Goal: Transaction & Acquisition: Subscribe to service/newsletter

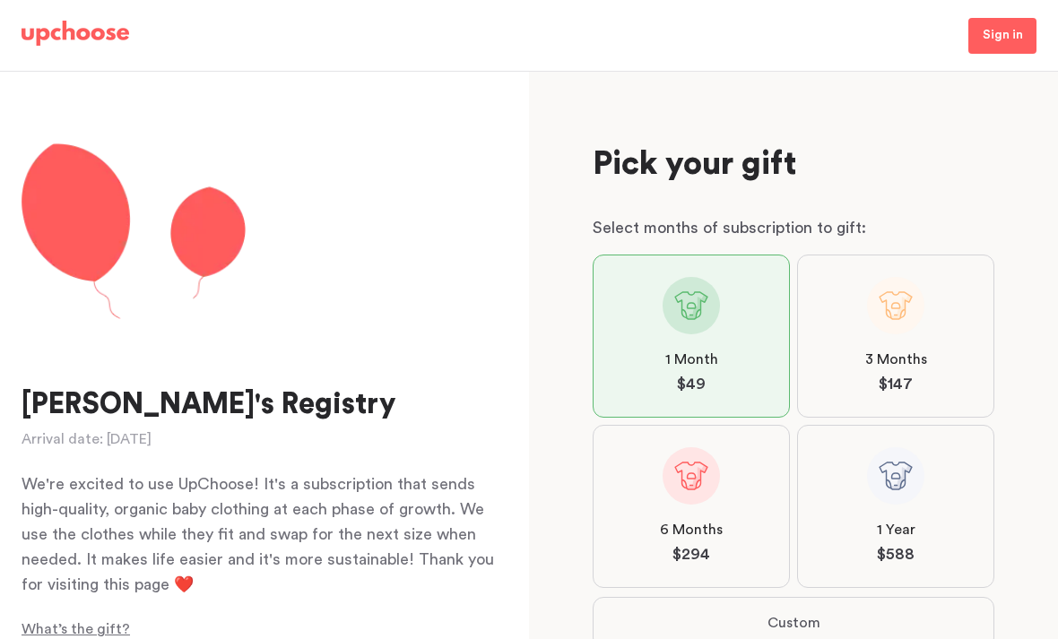
click at [828, 399] on label "3 Months $ 147" at bounding box center [895, 336] width 197 height 163
click at [0, 0] on input "3 Months $ 147" at bounding box center [0, 0] width 0 height 0
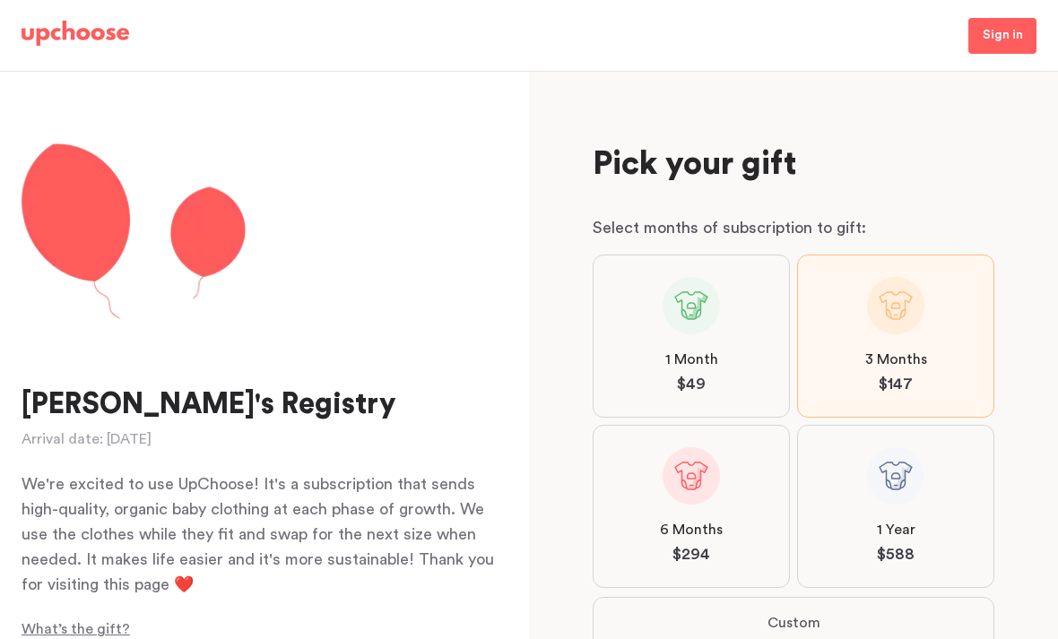
click at [828, 399] on label "3 Months $ 147" at bounding box center [895, 336] width 197 height 163
click at [0, 0] on input "3 Months $ 147" at bounding box center [0, 0] width 0 height 0
click at [82, 26] on img at bounding box center [76, 33] width 108 height 25
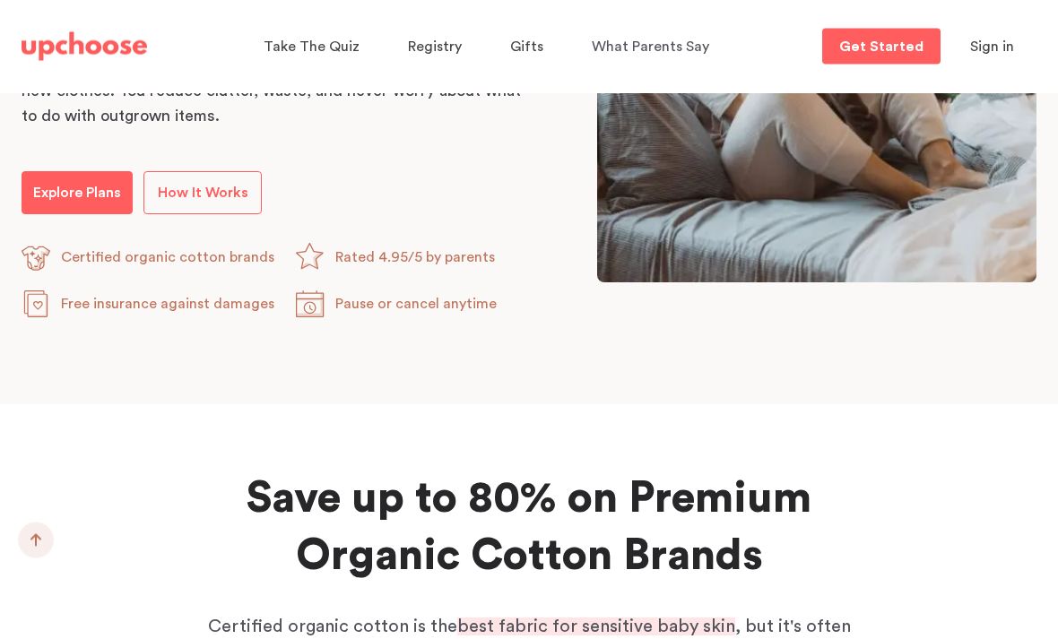
scroll to position [1136, 0]
click at [223, 199] on span "How It Works" at bounding box center [203, 193] width 91 height 14
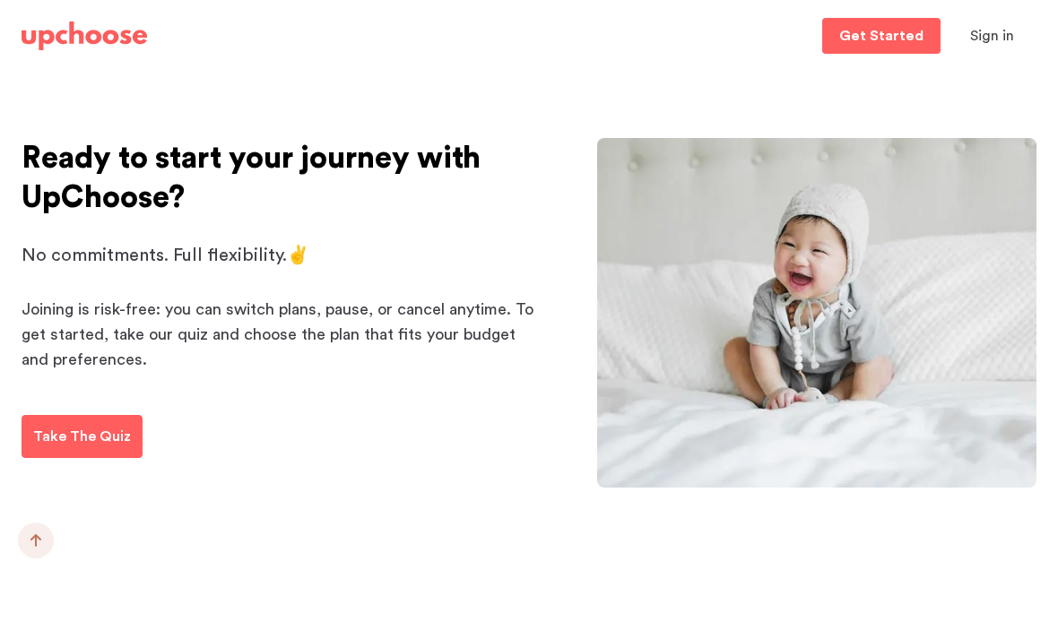
scroll to position [2624, 0]
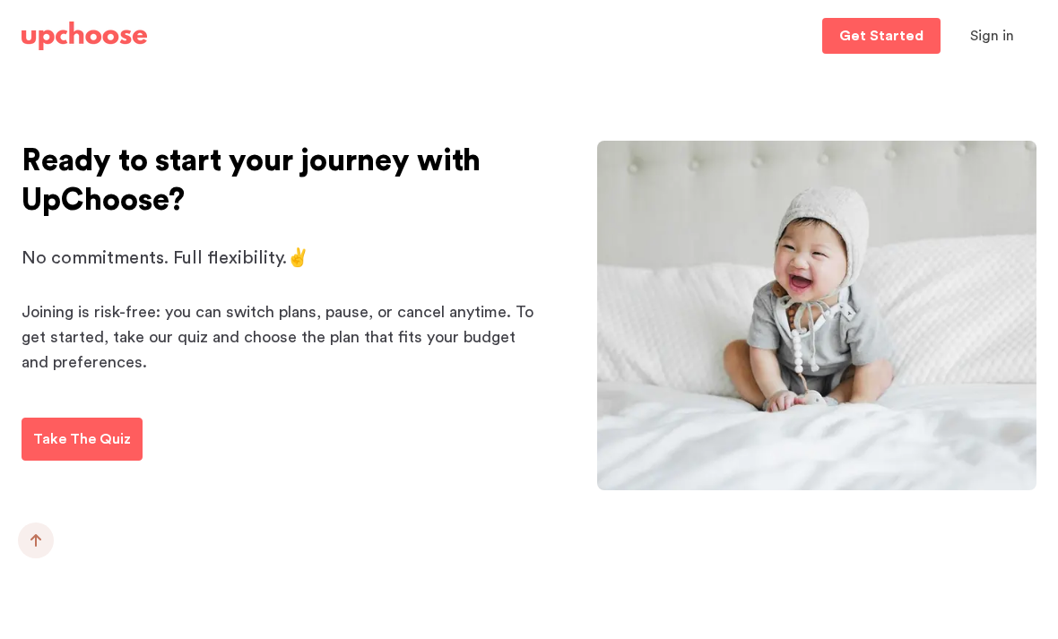
click at [103, 442] on p "Take The Quiz" at bounding box center [82, 440] width 98 height 22
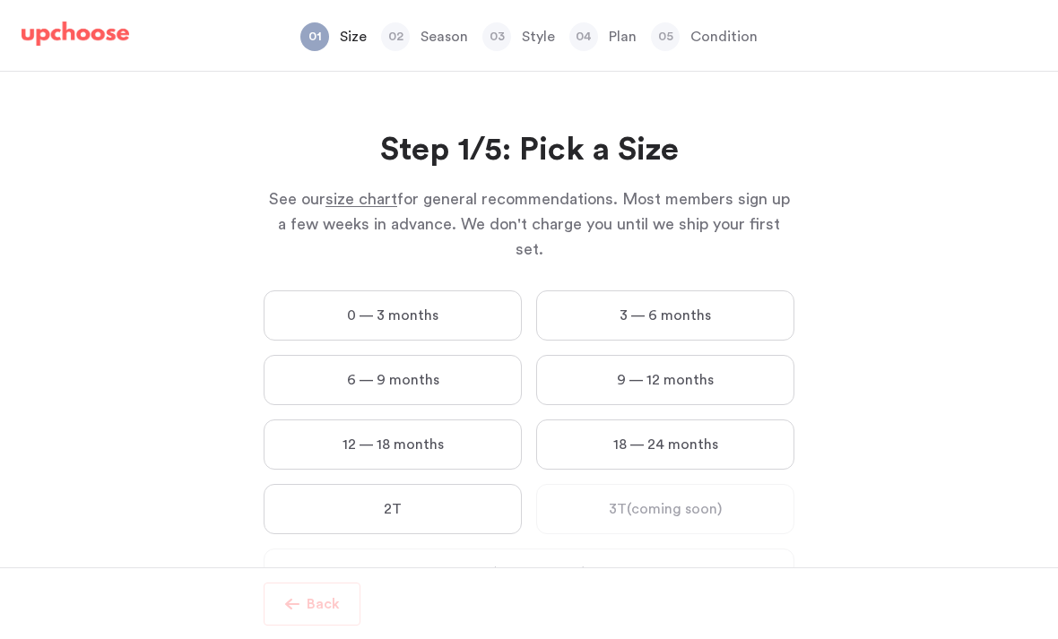
click at [454, 308] on label "0 — 3 months" at bounding box center [393, 315] width 258 height 50
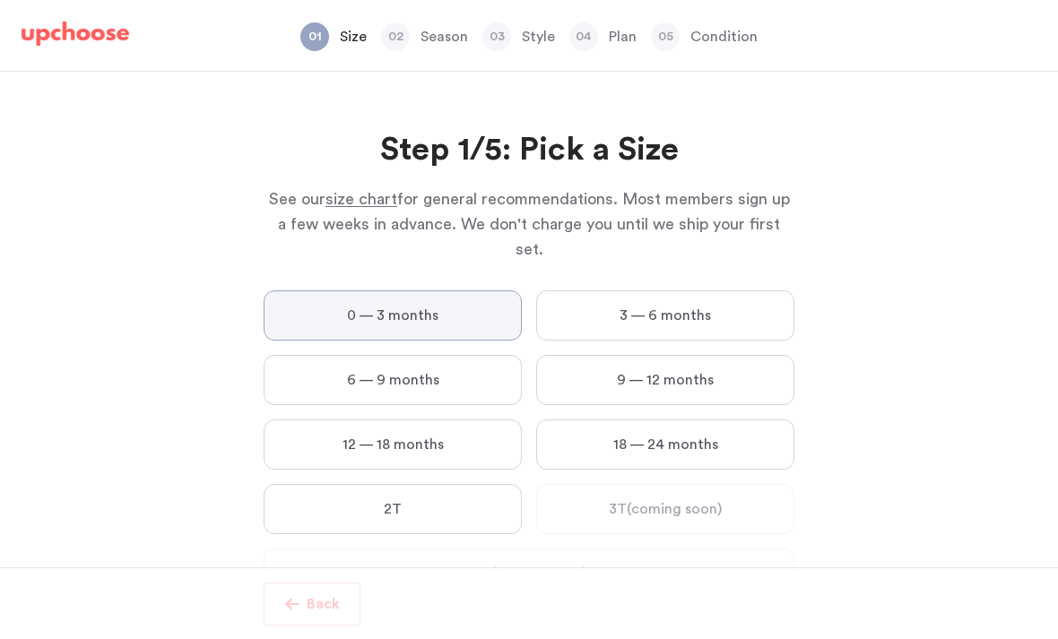
click at [0, 0] on months "0 — 3 months" at bounding box center [0, 0] width 0 height 0
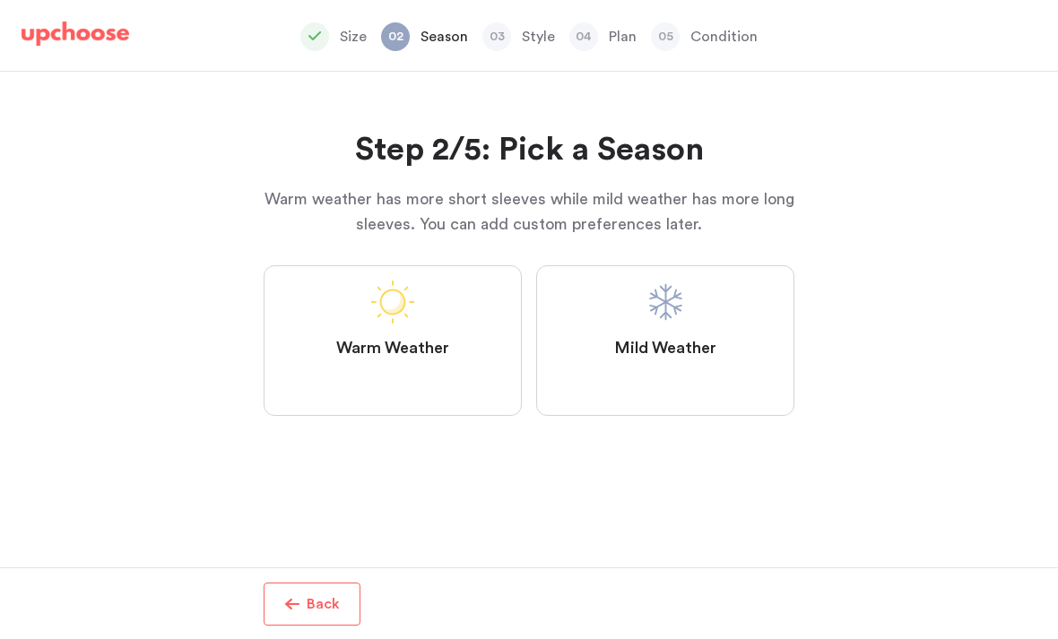
click at [684, 323] on label "Mild Weather" at bounding box center [665, 340] width 258 height 151
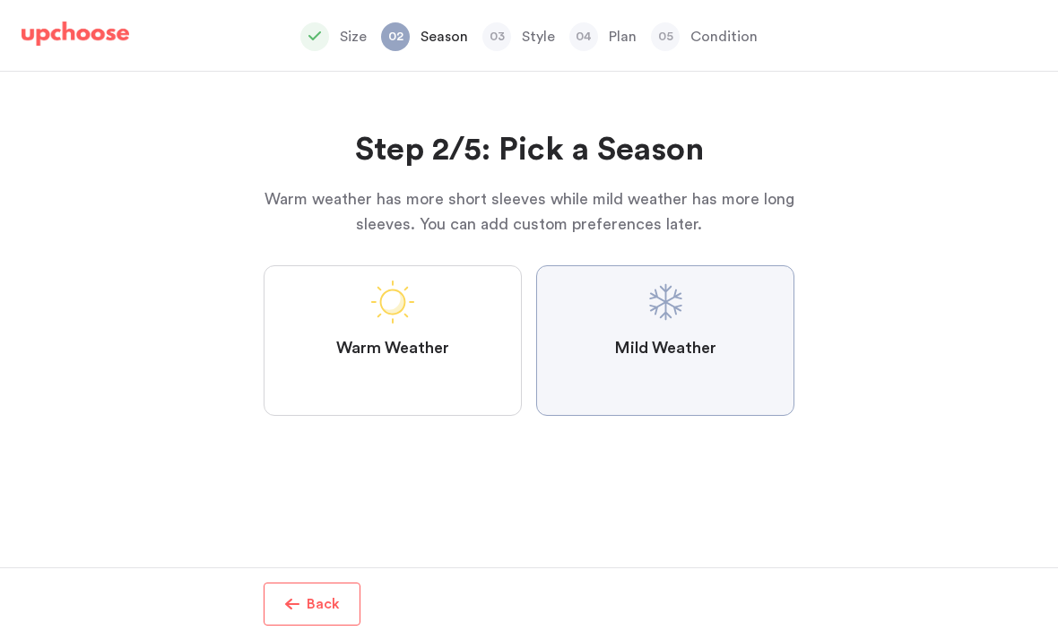
click at [0, 0] on Weather "Mild Weather" at bounding box center [0, 0] width 0 height 0
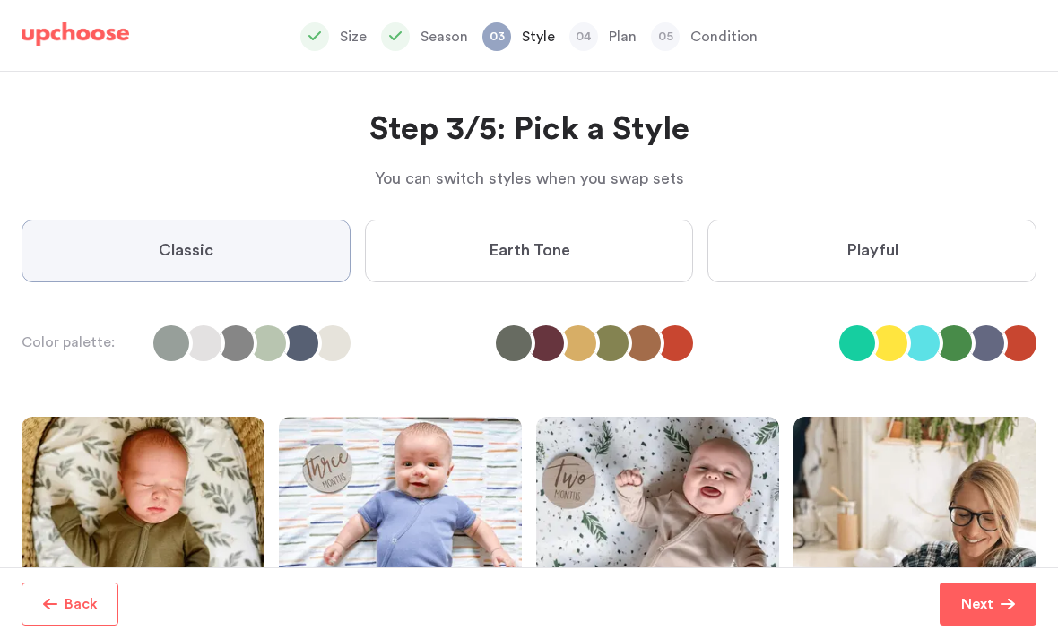
scroll to position [64, 0]
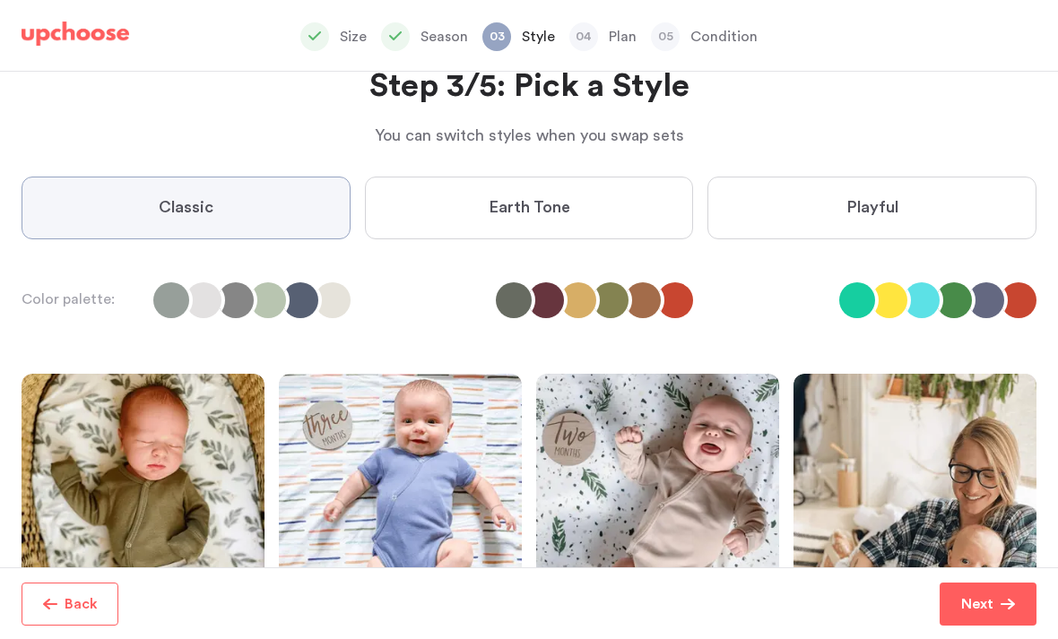
click at [803, 218] on label "Playful" at bounding box center [871, 208] width 329 height 63
click at [0, 0] on input "Playful" at bounding box center [0, 0] width 0 height 0
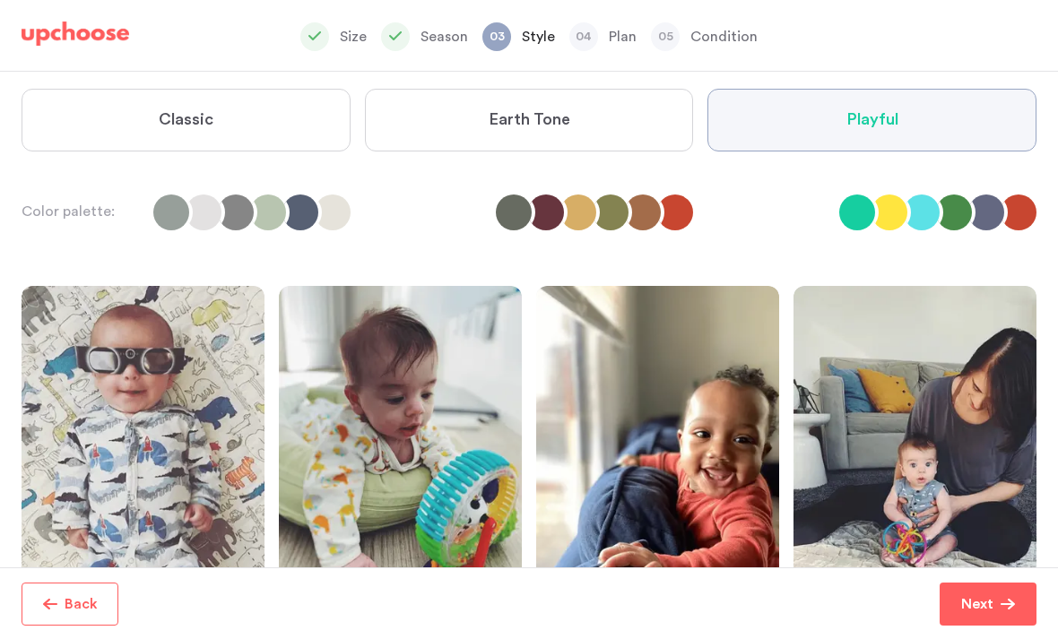
scroll to position [57, 0]
click at [969, 584] on button "Next" at bounding box center [988, 604] width 97 height 43
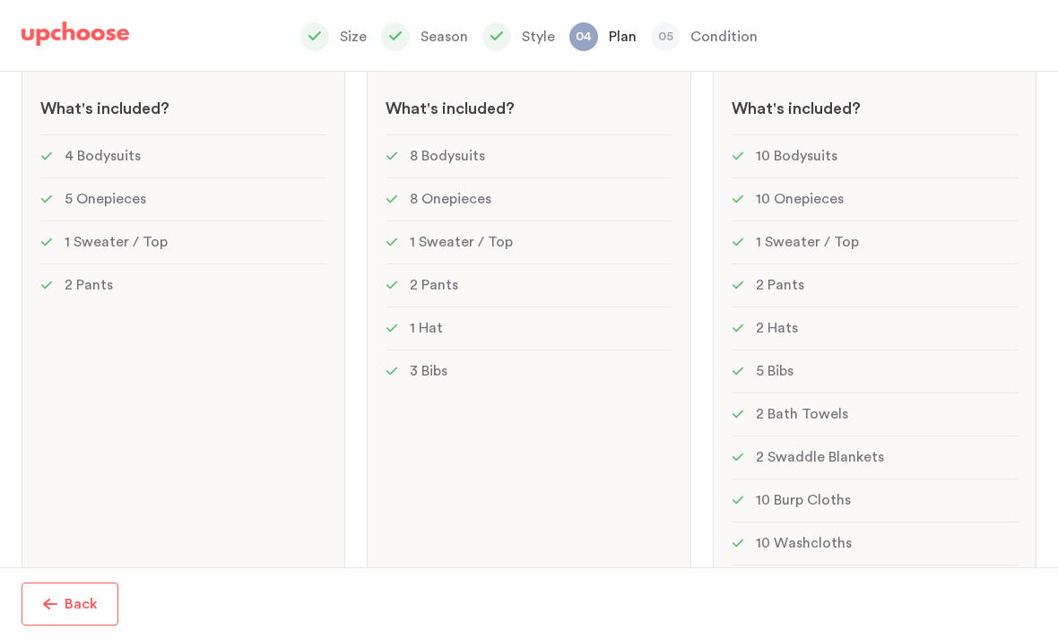
scroll to position [288, 0]
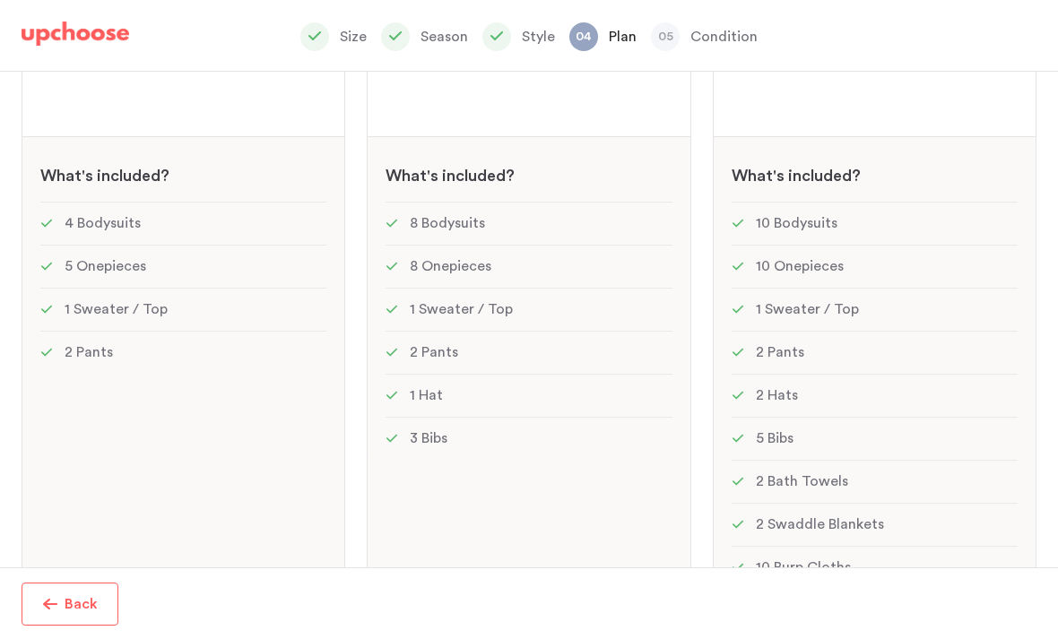
click at [572, 458] on div "MOST POPULAR! Standard: 23 items Standard: 23 items See w W hat's included ? 8 …" at bounding box center [529, 357] width 324 height 761
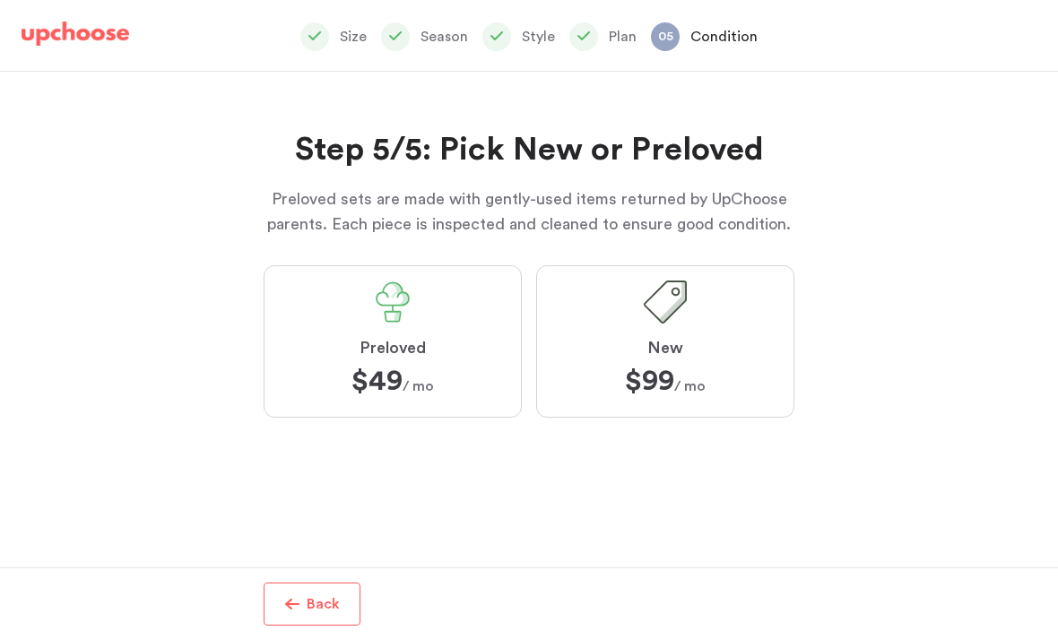
click at [457, 361] on label "Preloved $49 $49 / mo" at bounding box center [393, 341] width 258 height 152
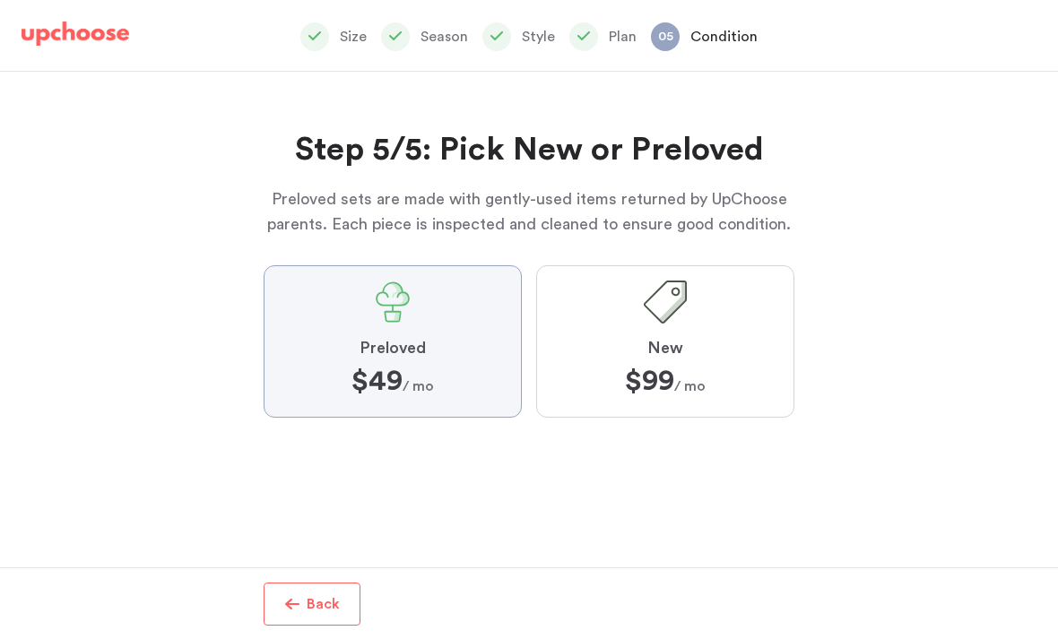
click at [0, 0] on input "Preloved $49 $49 / mo" at bounding box center [0, 0] width 0 height 0
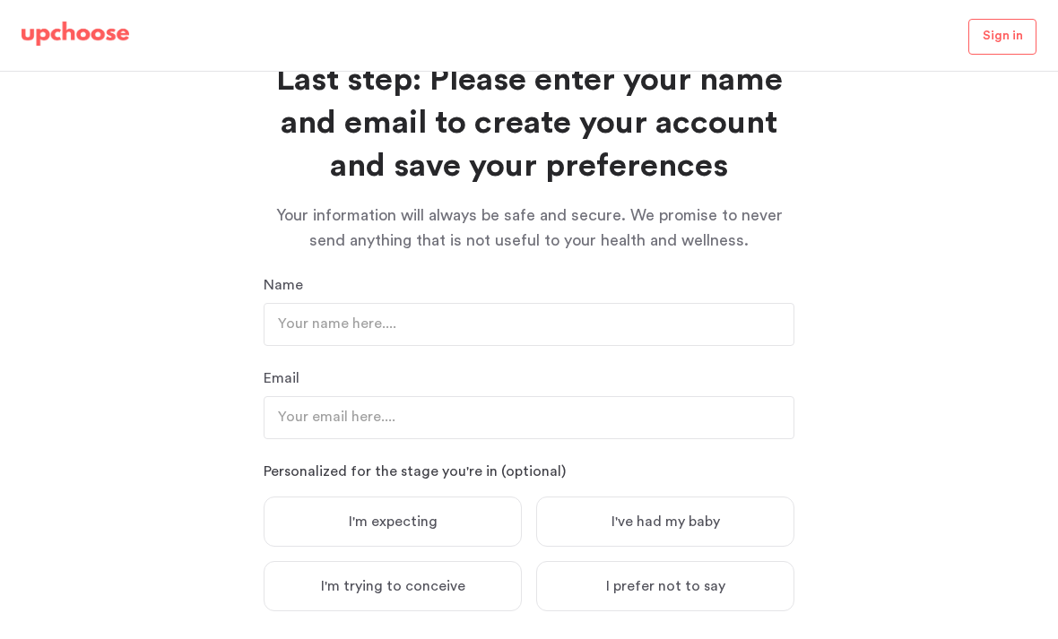
scroll to position [57, 0]
click at [542, 303] on input "text" at bounding box center [529, 324] width 531 height 43
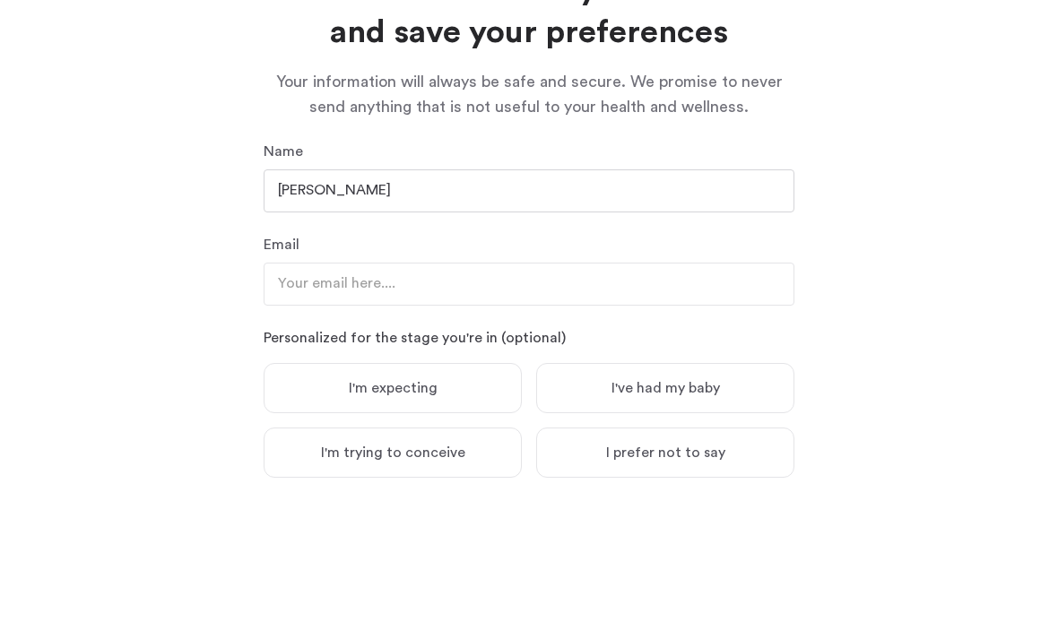
type input "Rachel Weinstock"
click at [293, 396] on input "email" at bounding box center [529, 417] width 531 height 43
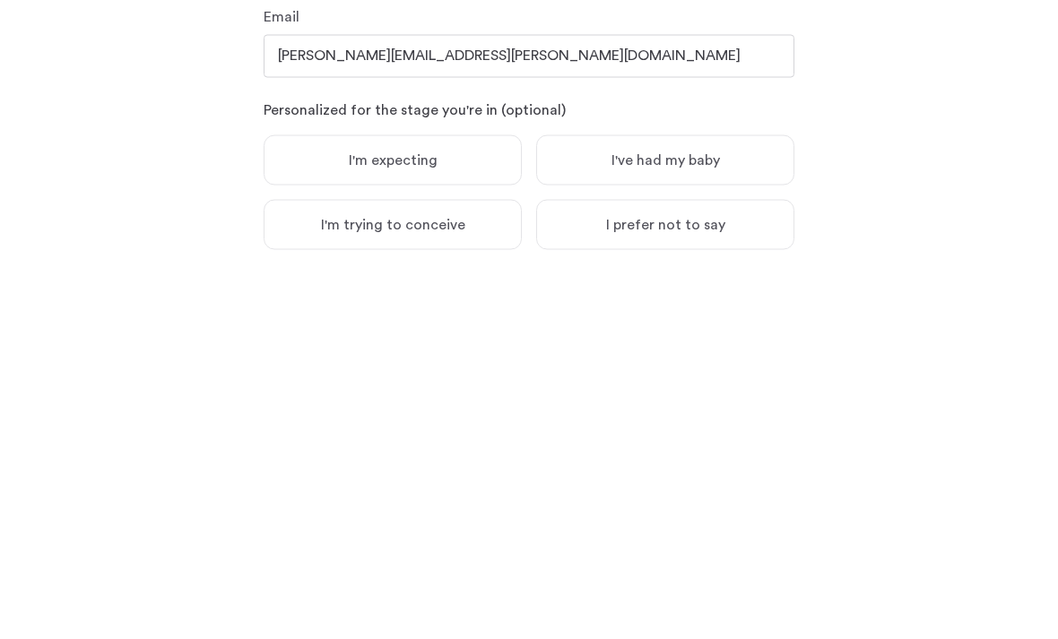
type input "rachel.e.weinstock@gmail.com"
click at [396, 513] on span "I'm expecting" at bounding box center [393, 522] width 89 height 18
click at [0, 0] on input "I'm expecting" at bounding box center [0, 0] width 0 height 0
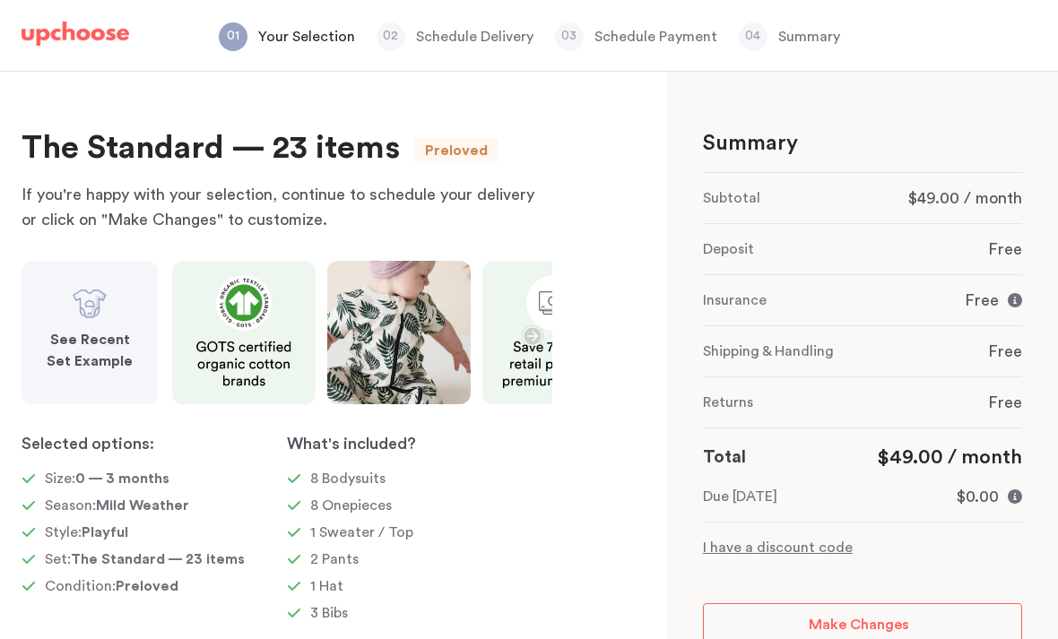
scroll to position [57, 0]
click at [213, 468] on div "Size: 0 — 3 months" at bounding box center [139, 479] width 234 height 22
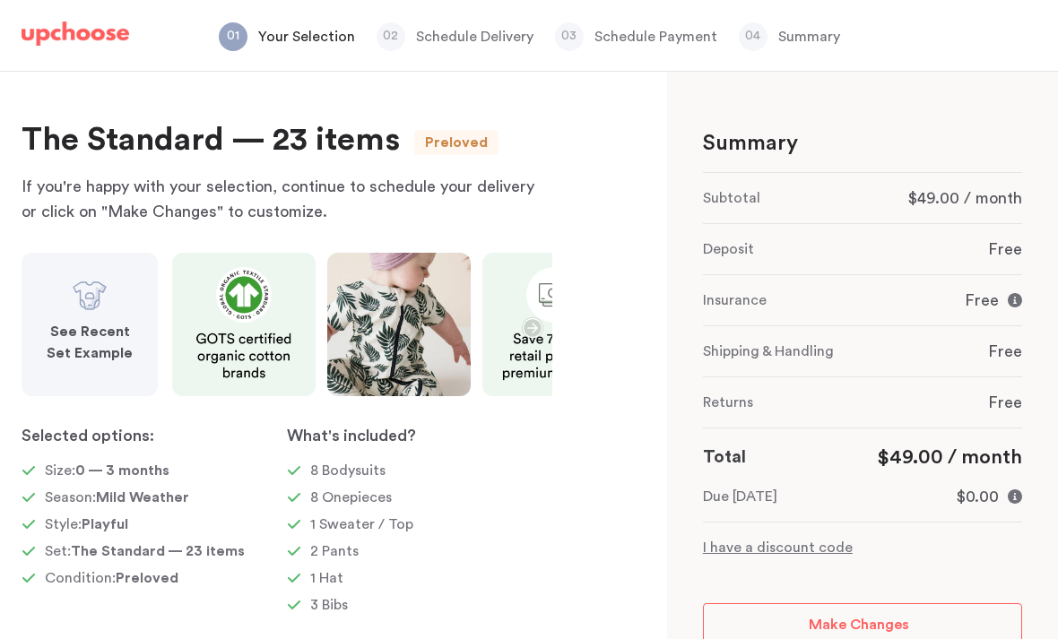
scroll to position [7, 0]
click at [592, 267] on main "The Standard — 23 items Preloved If you're happy with your selection, continue …" at bounding box center [529, 356] width 1058 height 568
click at [524, 283] on img at bounding box center [553, 325] width 143 height 143
click at [525, 318] on icon "button" at bounding box center [533, 329] width 22 height 22
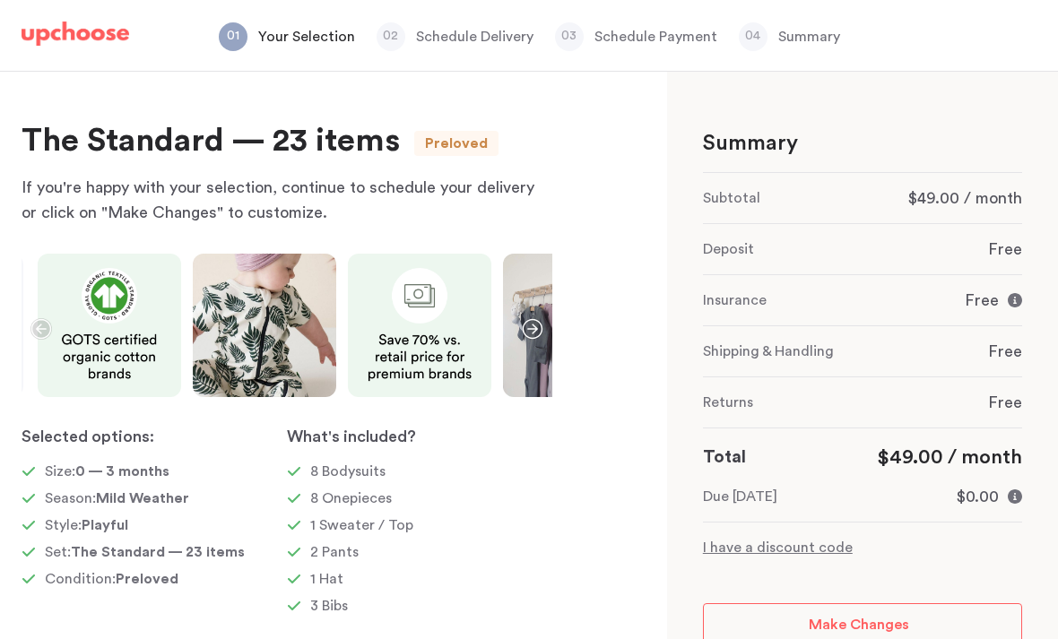
click at [528, 318] on icon "button" at bounding box center [533, 329] width 22 height 22
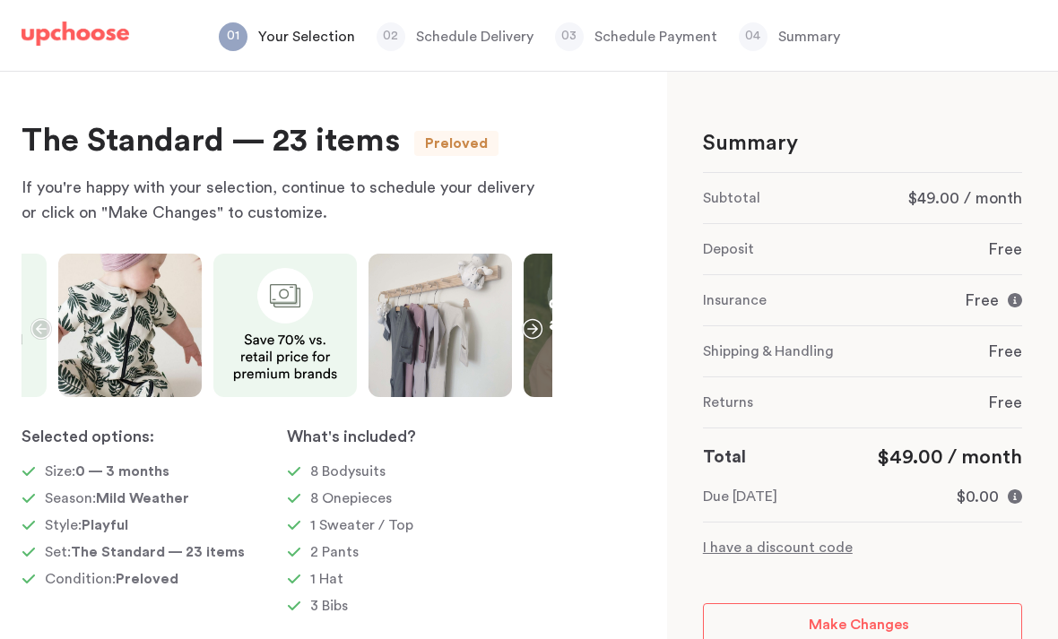
click at [531, 318] on icon "button" at bounding box center [533, 329] width 22 height 22
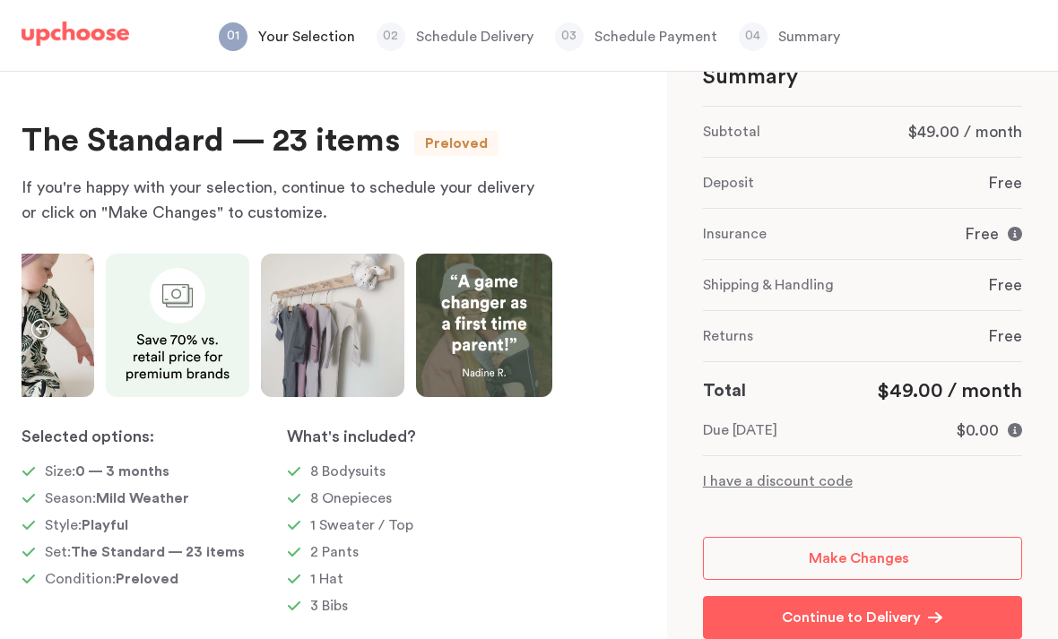
scroll to position [66, 0]
click at [905, 607] on p "Continue to Delivery" at bounding box center [851, 618] width 139 height 22
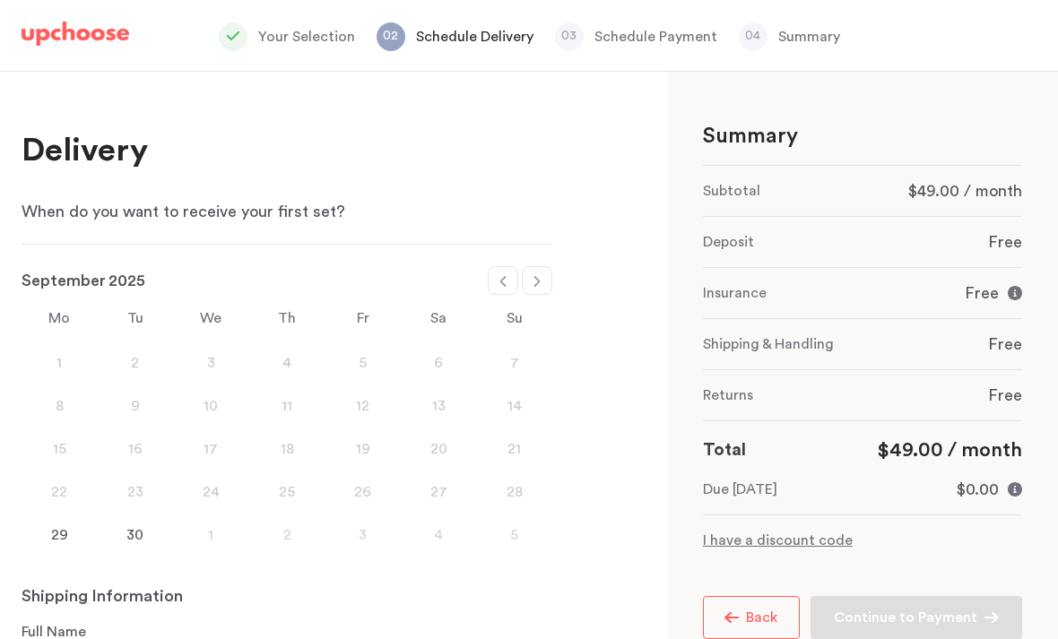
click at [756, 620] on span "Back" at bounding box center [758, 618] width 39 height 14
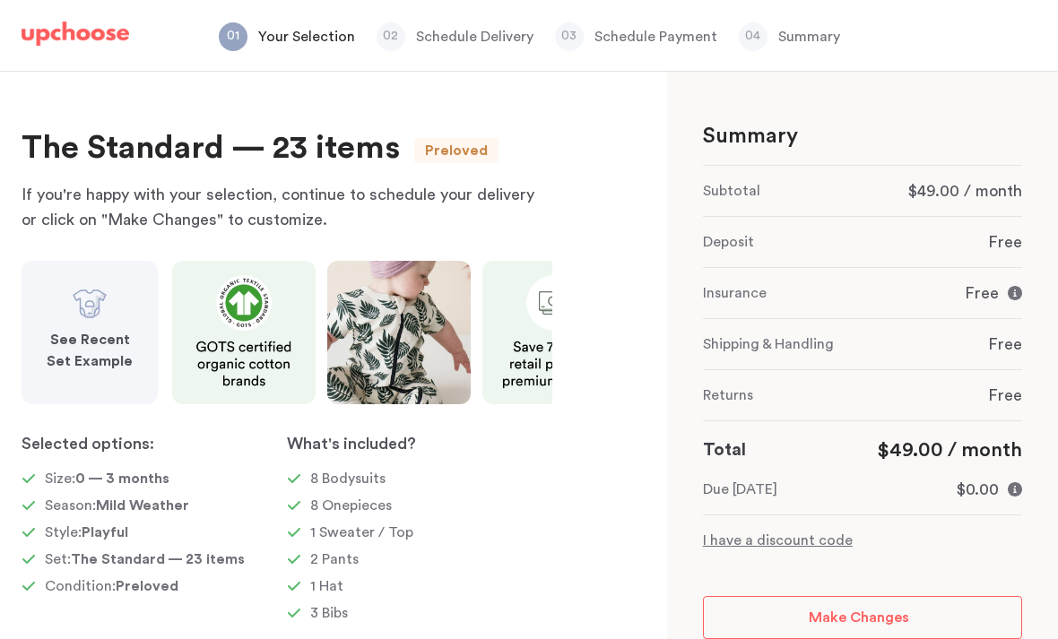
click at [915, 606] on link "Make Changes" at bounding box center [862, 617] width 319 height 43
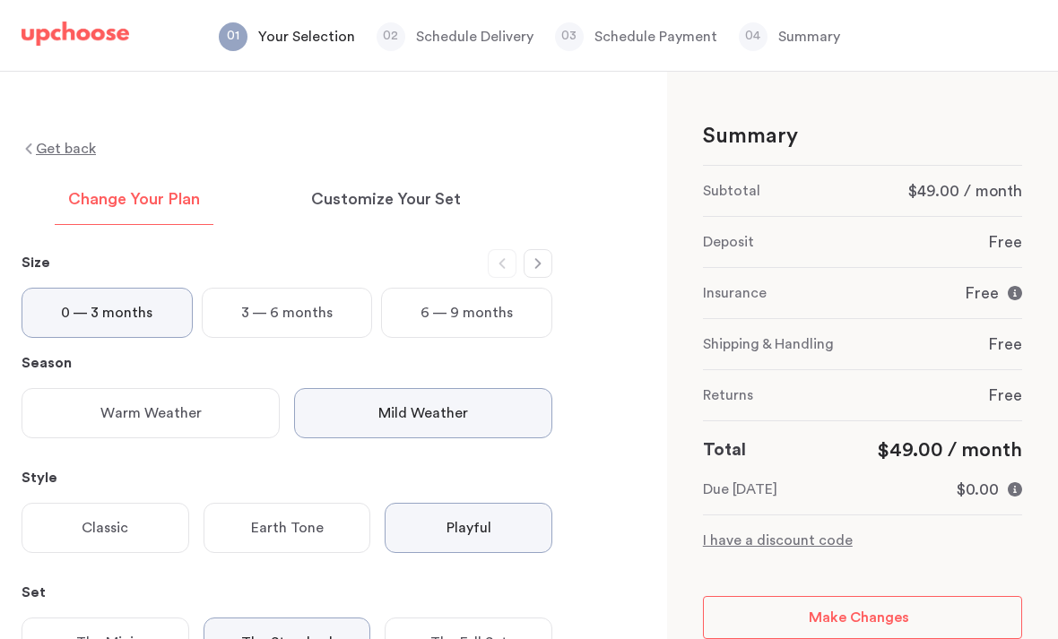
scroll to position [57, 0]
click at [525, 618] on div "The Full Set" at bounding box center [469, 643] width 168 height 50
click at [396, 189] on p "Customize Your Set" at bounding box center [386, 200] width 150 height 22
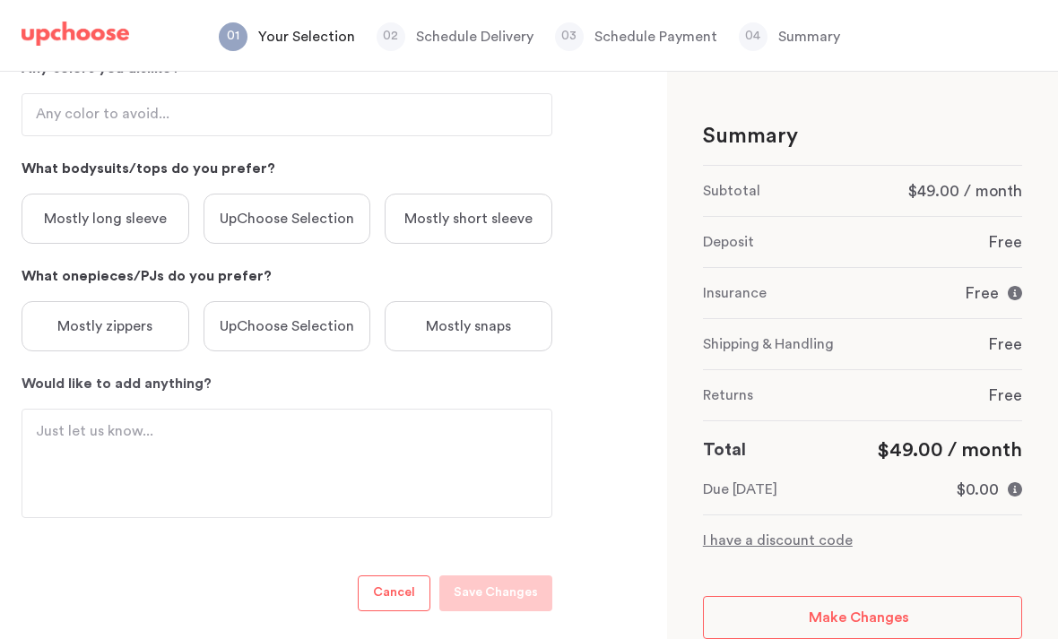
scroll to position [447, 0]
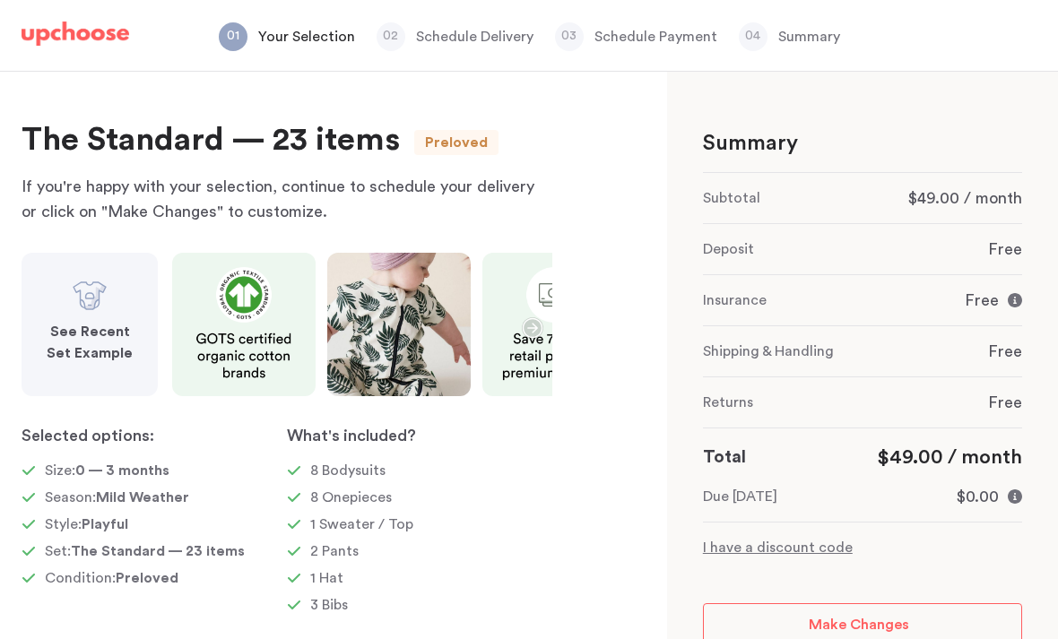
scroll to position [7, 0]
click at [533, 331] on icon "button" at bounding box center [533, 329] width 22 height 22
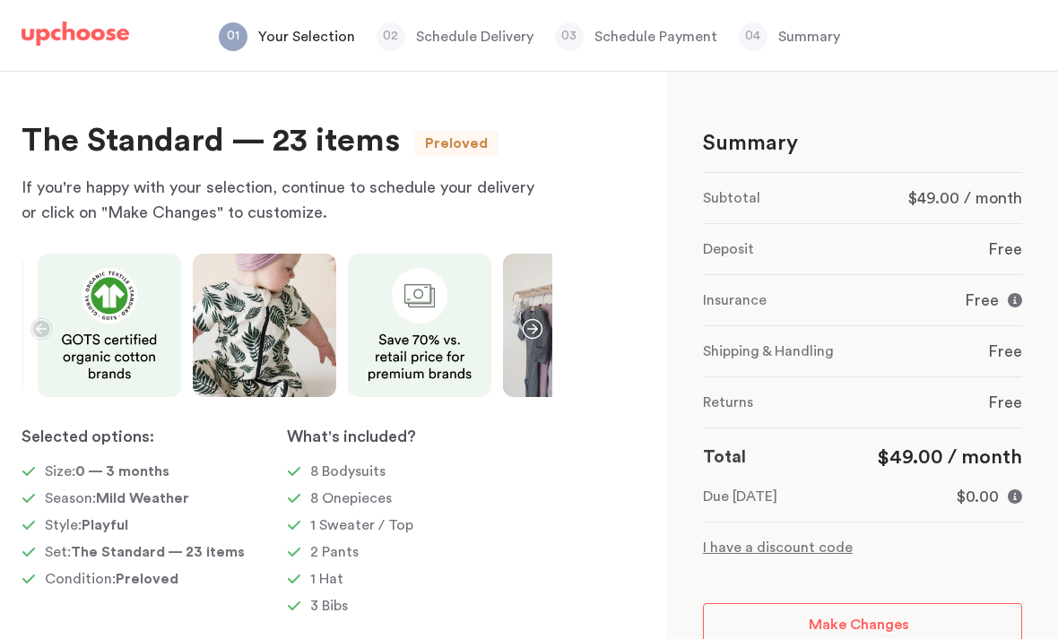
click at [533, 325] on icon "button" at bounding box center [533, 329] width 20 height 20
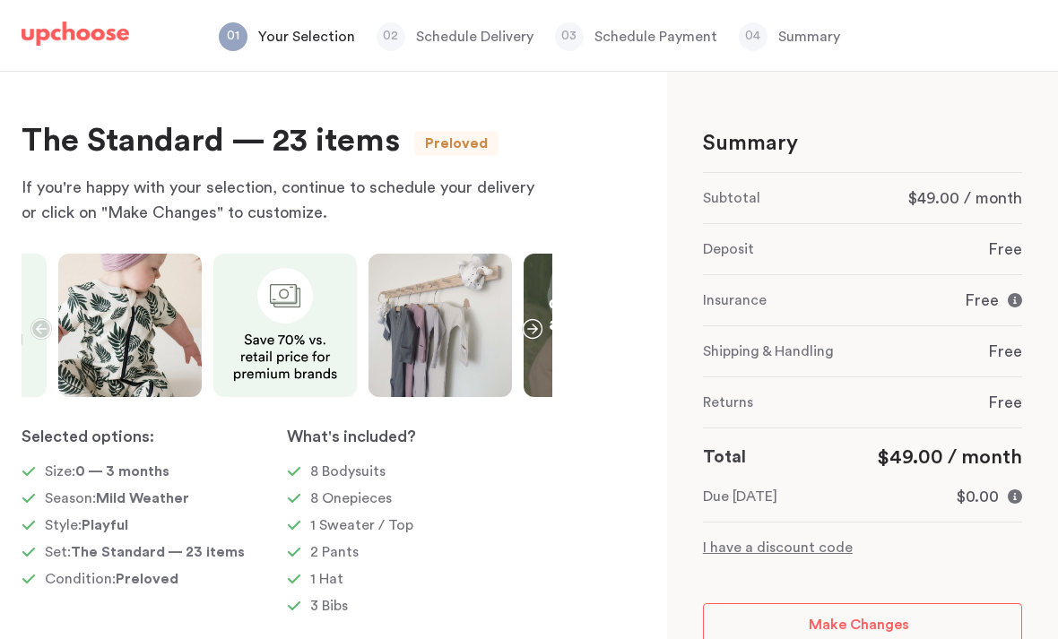
click at [526, 326] on icon "button" at bounding box center [533, 329] width 22 height 22
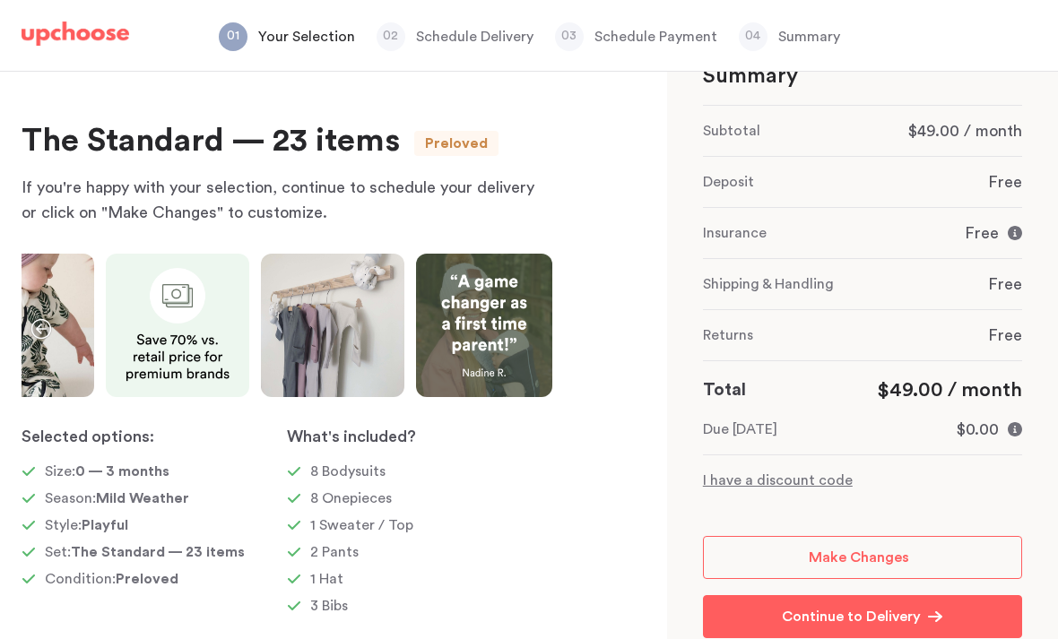
scroll to position [66, 0]
click at [905, 548] on p "Make Changes" at bounding box center [859, 559] width 100 height 22
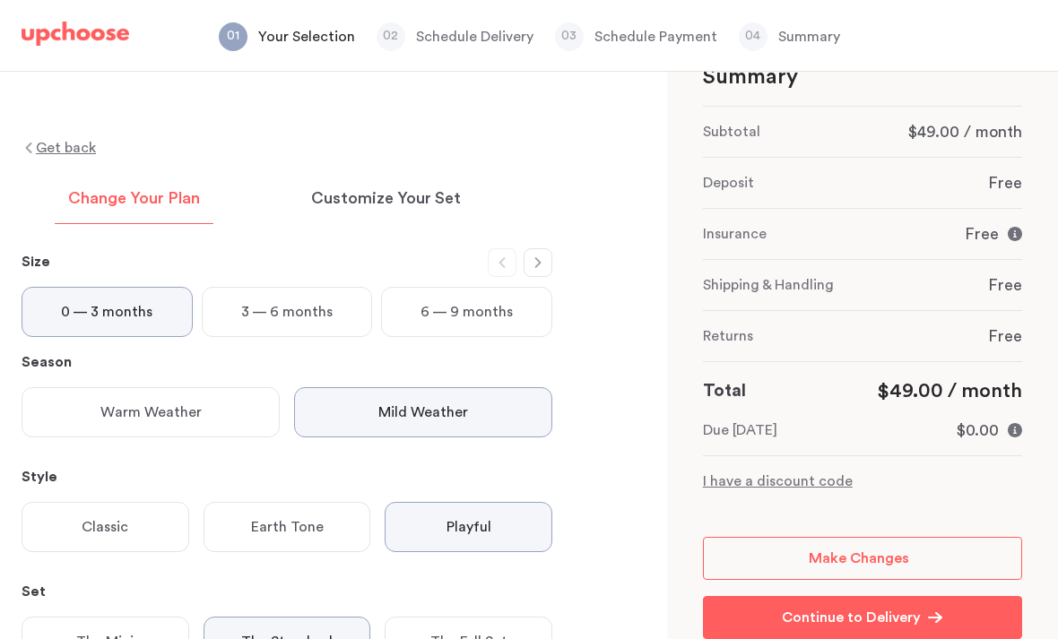
scroll to position [0, 0]
click at [290, 321] on p "3 — 6 months" at bounding box center [286, 313] width 91 height 22
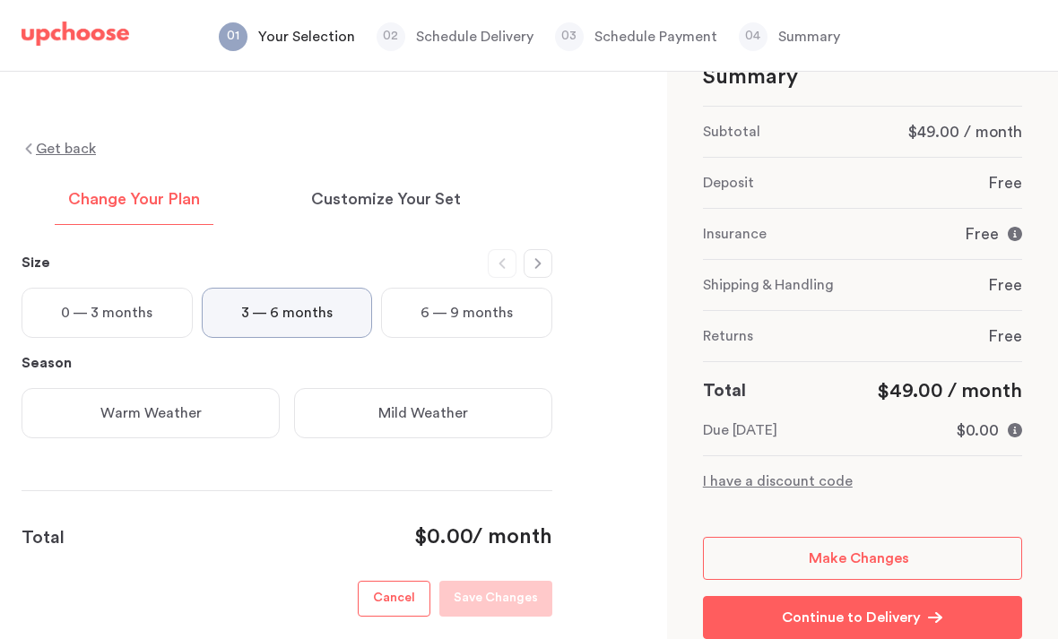
click at [119, 308] on p "0 — 3 months" at bounding box center [106, 313] width 91 height 22
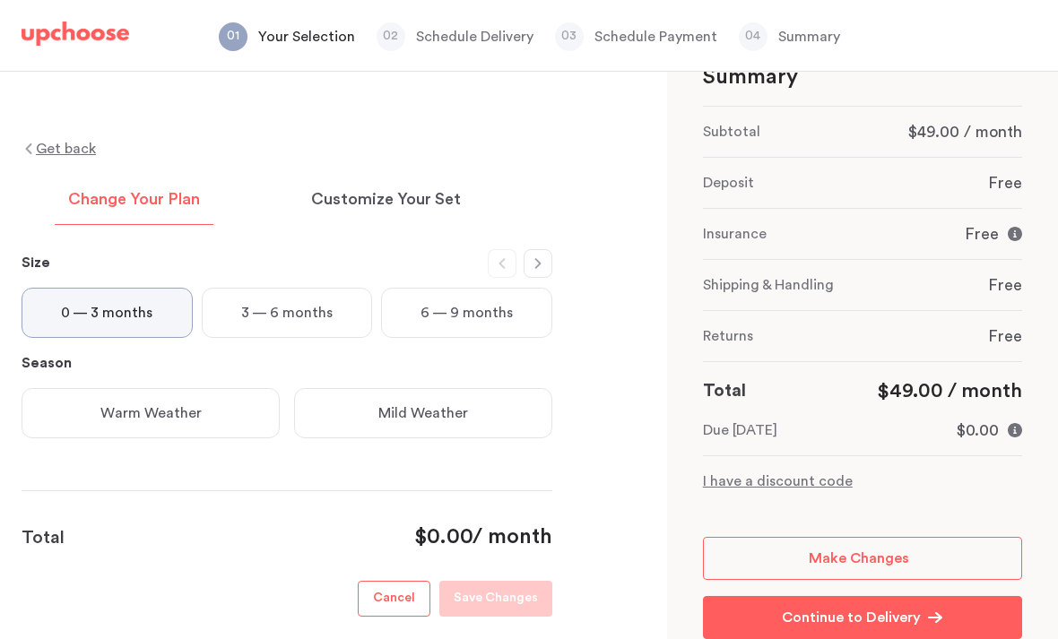
click at [442, 413] on p "Mild Weather" at bounding box center [423, 414] width 90 height 22
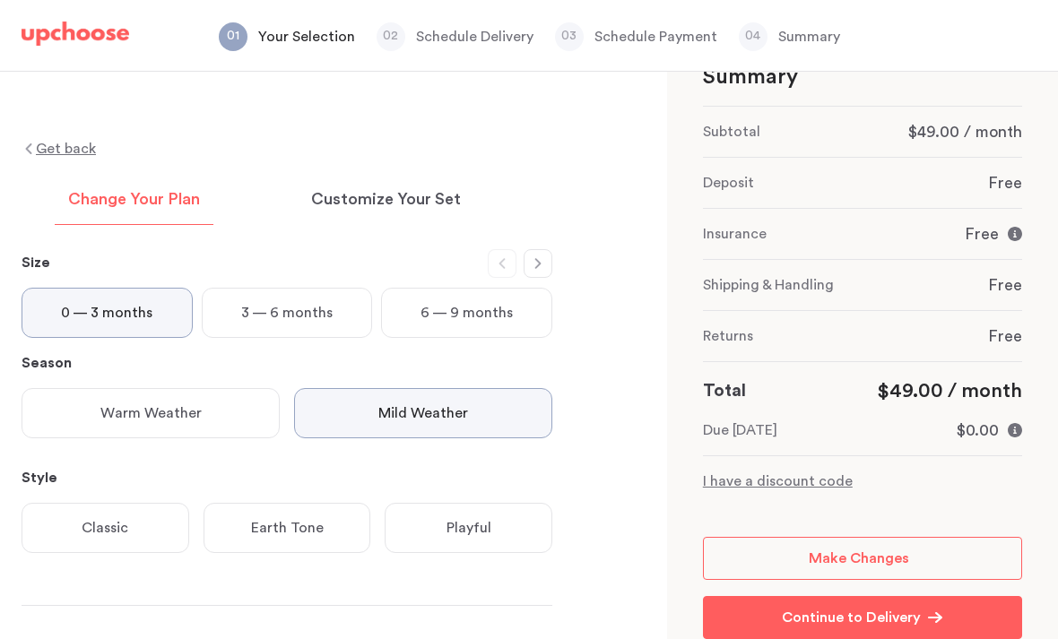
scroll to position [57, 0]
click at [509, 503] on div "Playful" at bounding box center [469, 528] width 168 height 50
click at [308, 632] on p "The Standard" at bounding box center [286, 643] width 91 height 22
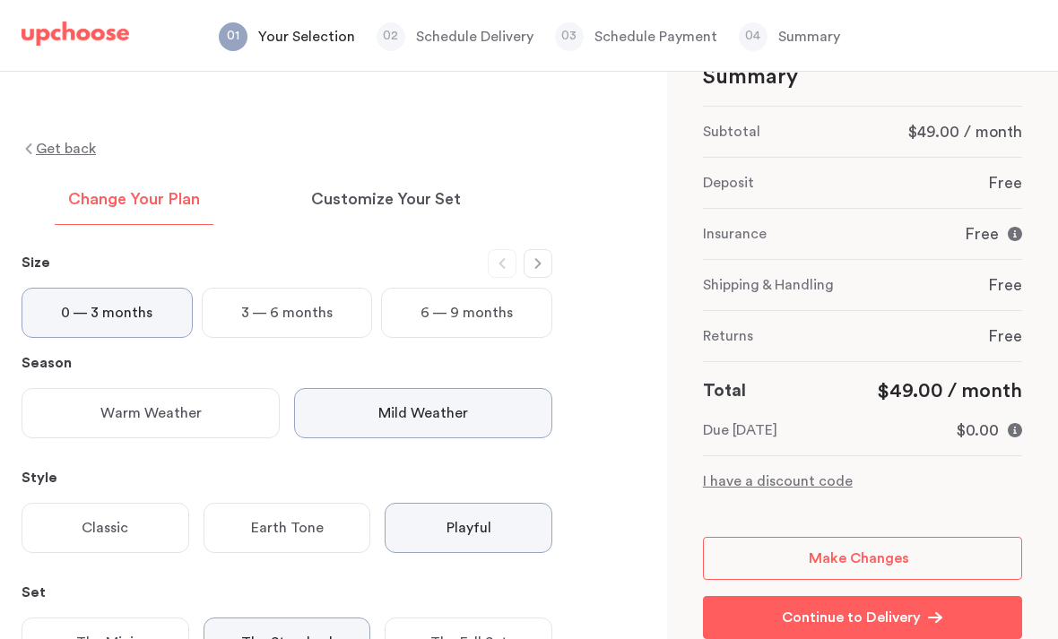
click at [438, 189] on p "Customize Your Set" at bounding box center [386, 200] width 150 height 22
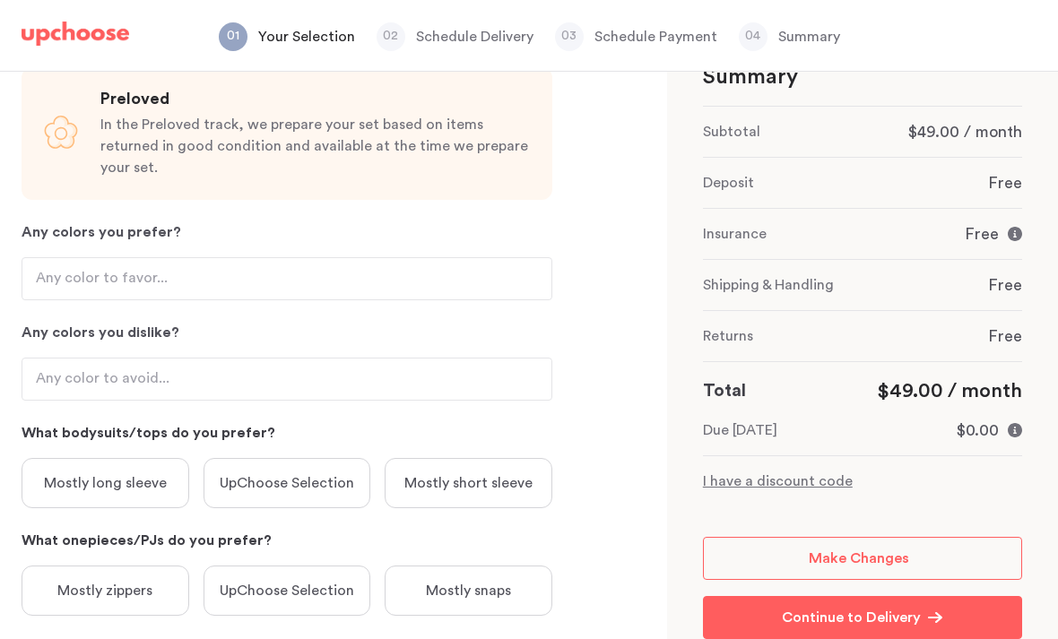
scroll to position [185, 0]
click at [142, 458] on div "Mostly long sleeve" at bounding box center [106, 483] width 168 height 50
click at [146, 580] on p "Mostly zippers" at bounding box center [104, 591] width 95 height 22
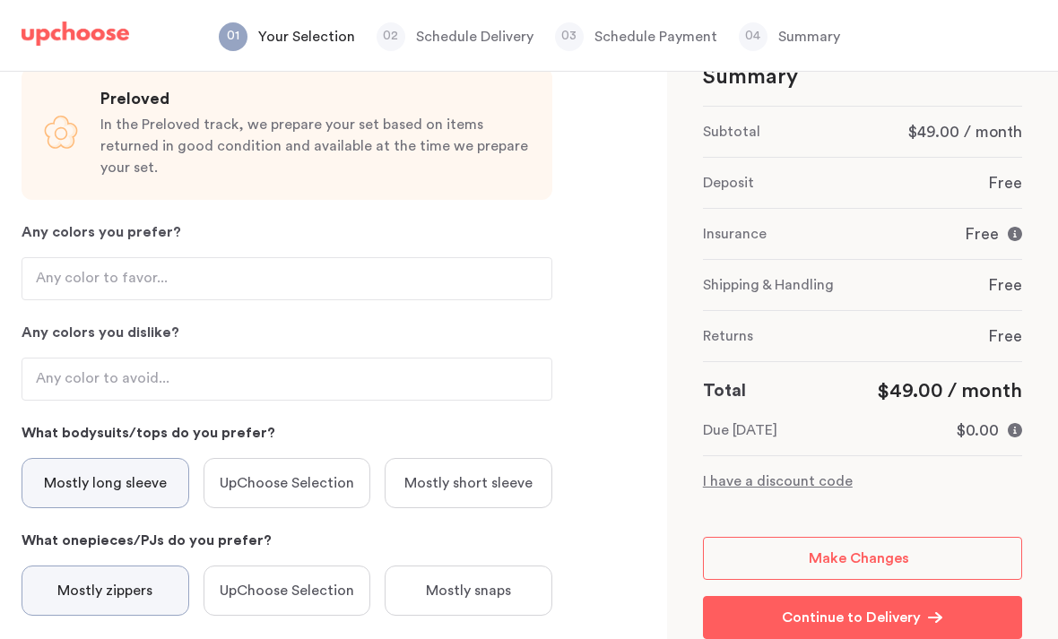
click at [788, 607] on p "Continue to Delivery" at bounding box center [851, 618] width 139 height 22
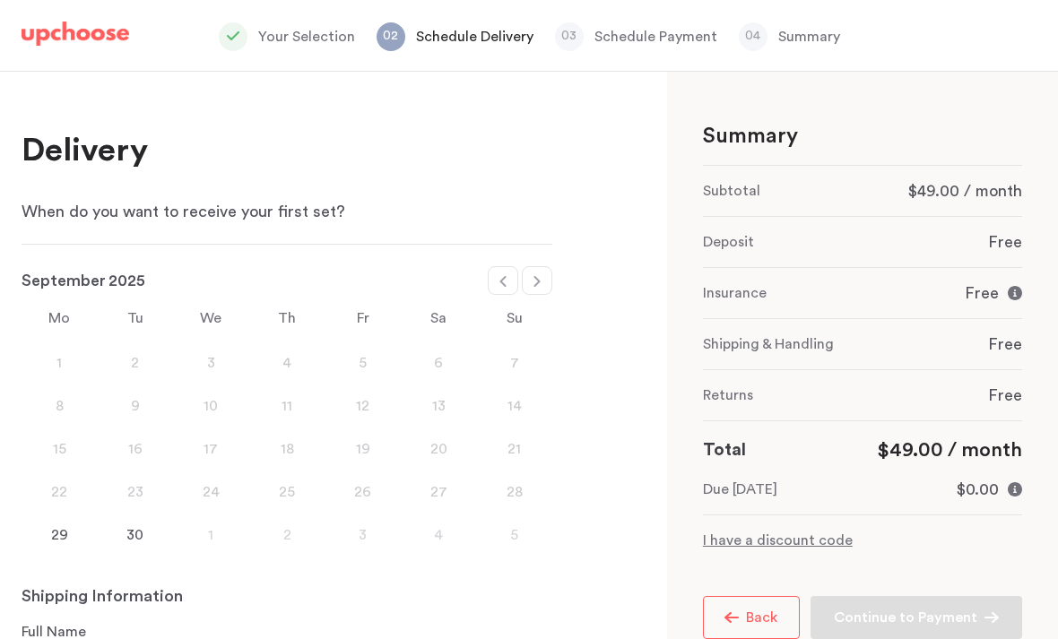
click at [544, 280] on div at bounding box center [537, 280] width 30 height 29
click at [543, 276] on icon at bounding box center [537, 281] width 14 height 14
click at [545, 282] on div at bounding box center [537, 280] width 30 height 29
click at [543, 282] on icon at bounding box center [537, 281] width 14 height 14
select select "January"
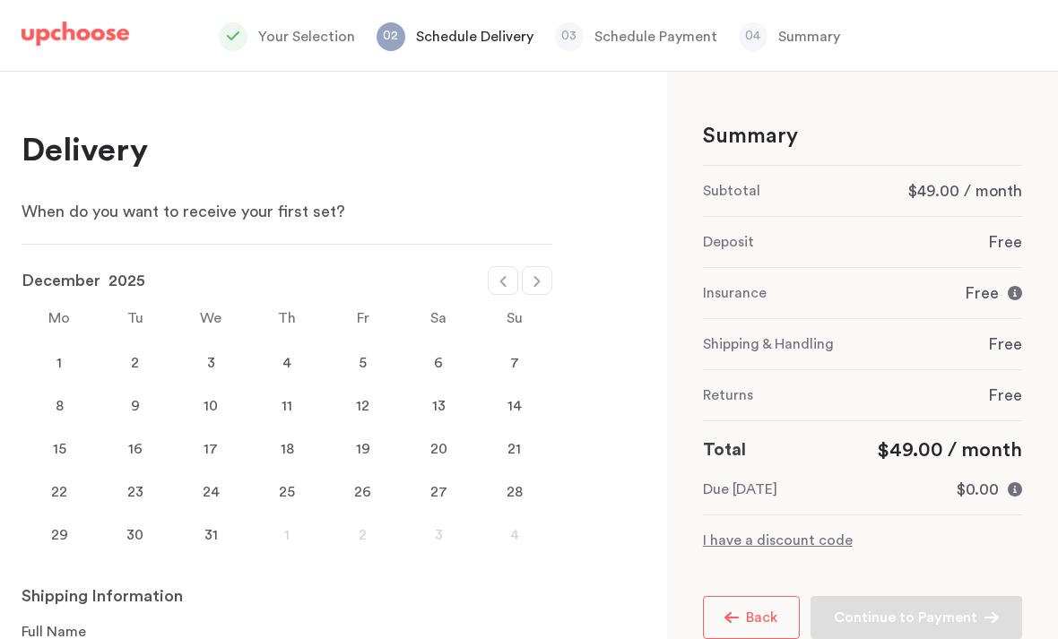
select select "2026"
click at [152, 489] on div "20" at bounding box center [136, 492] width 76 height 22
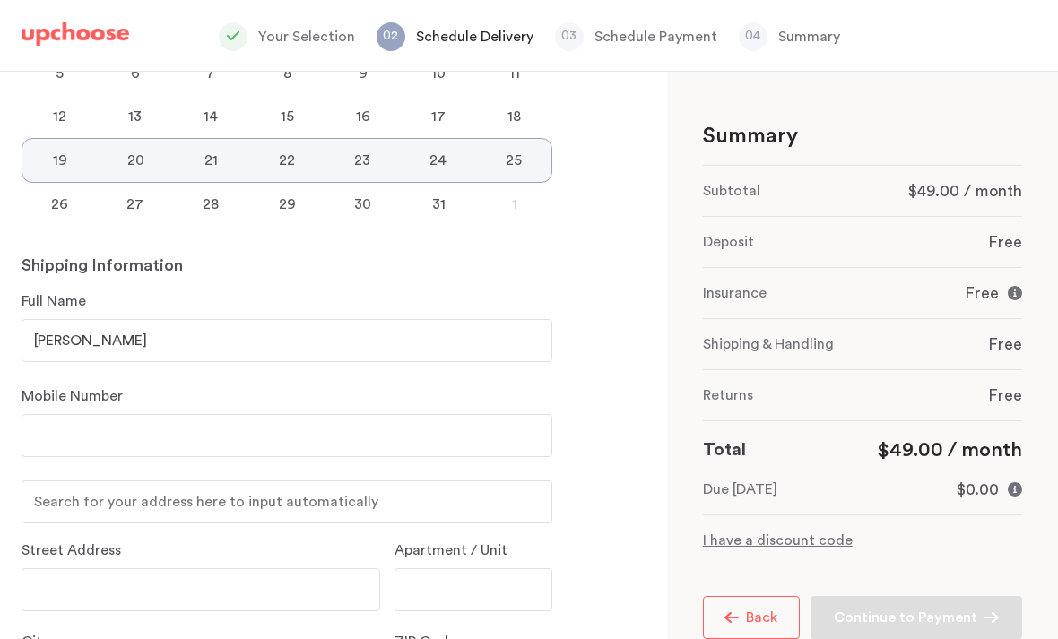
scroll to position [332, 0]
click at [448, 436] on input "number" at bounding box center [287, 436] width 531 height 43
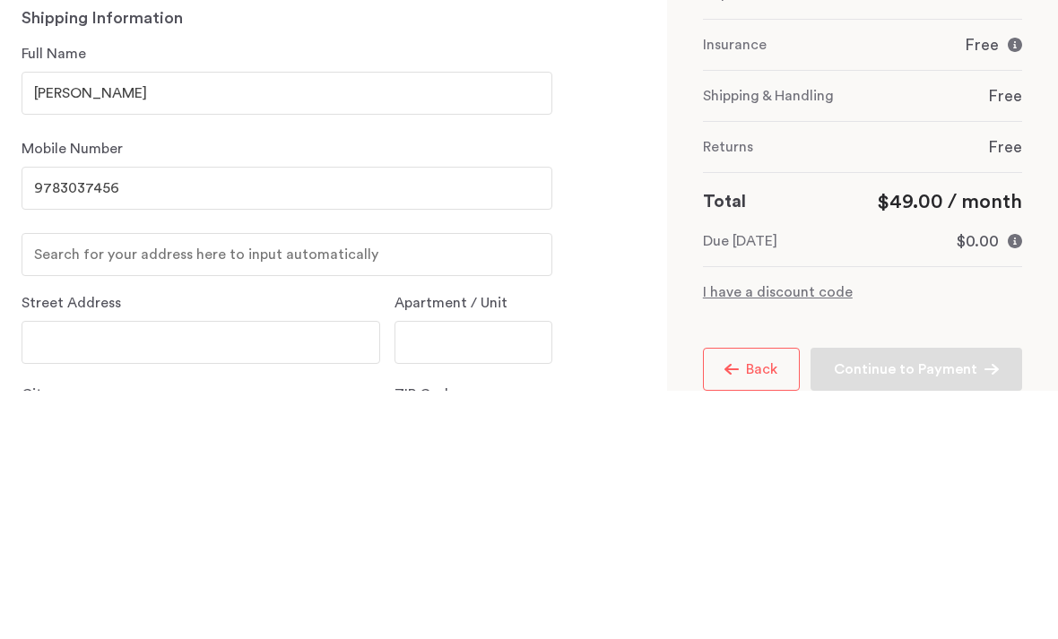
type input "9783037456"
click at [257, 481] on input "text" at bounding box center [287, 502] width 531 height 43
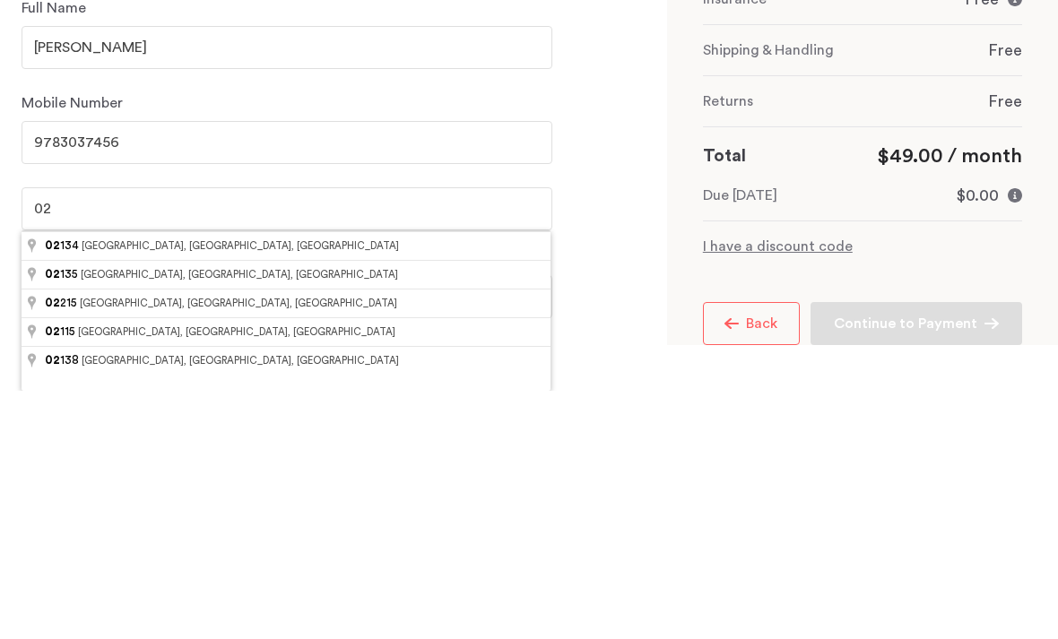
type input "0"
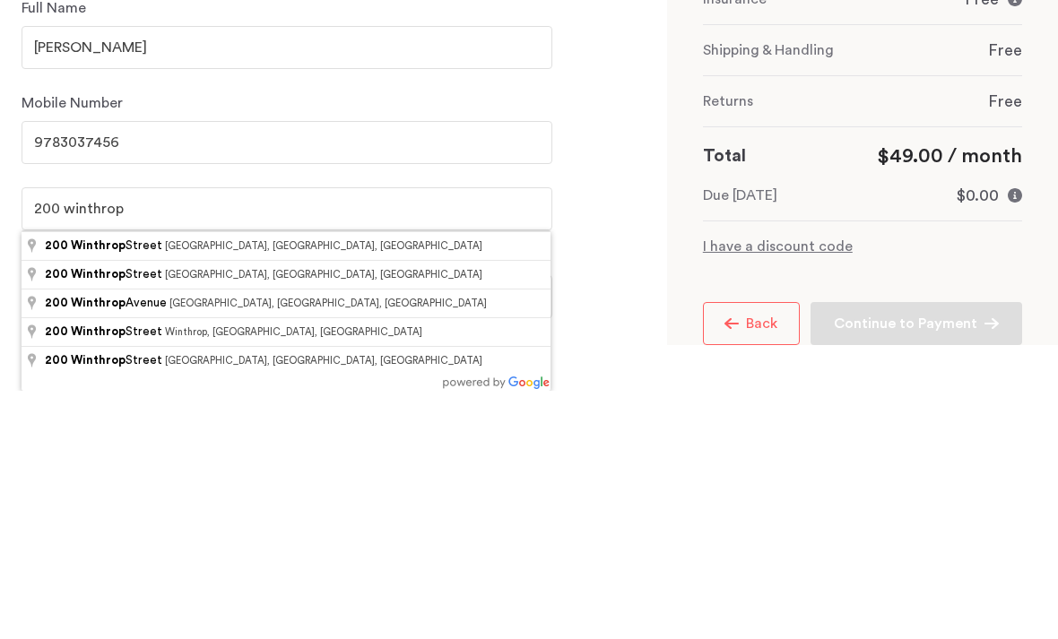
type input "[STREET_ADDRESS]"
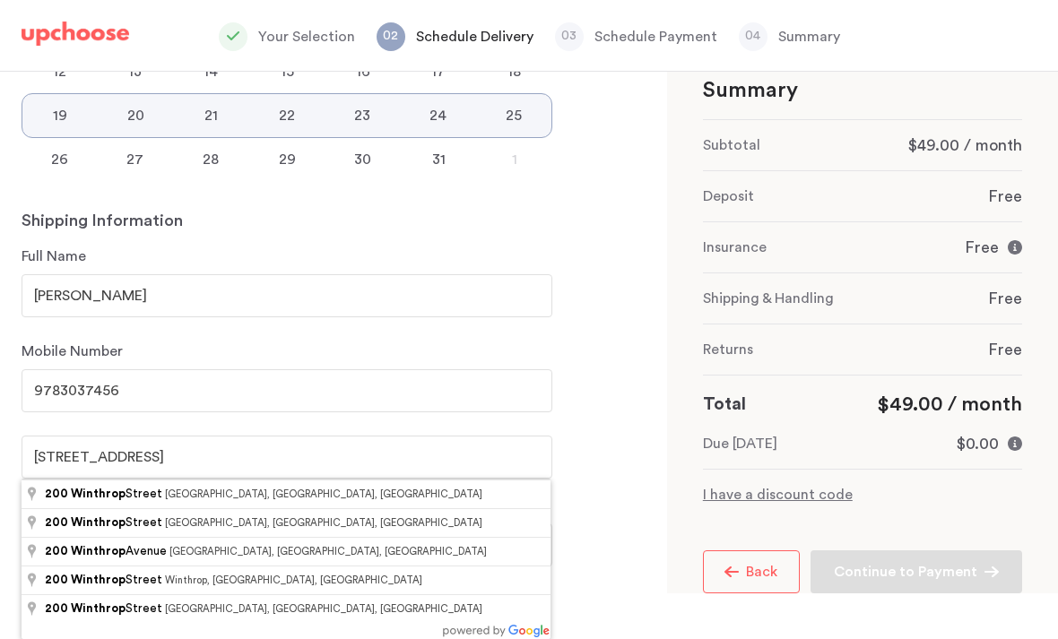
type input "[STREET_ADDRESS]"
type input "Medford"
type input "02155"
select select "MA"
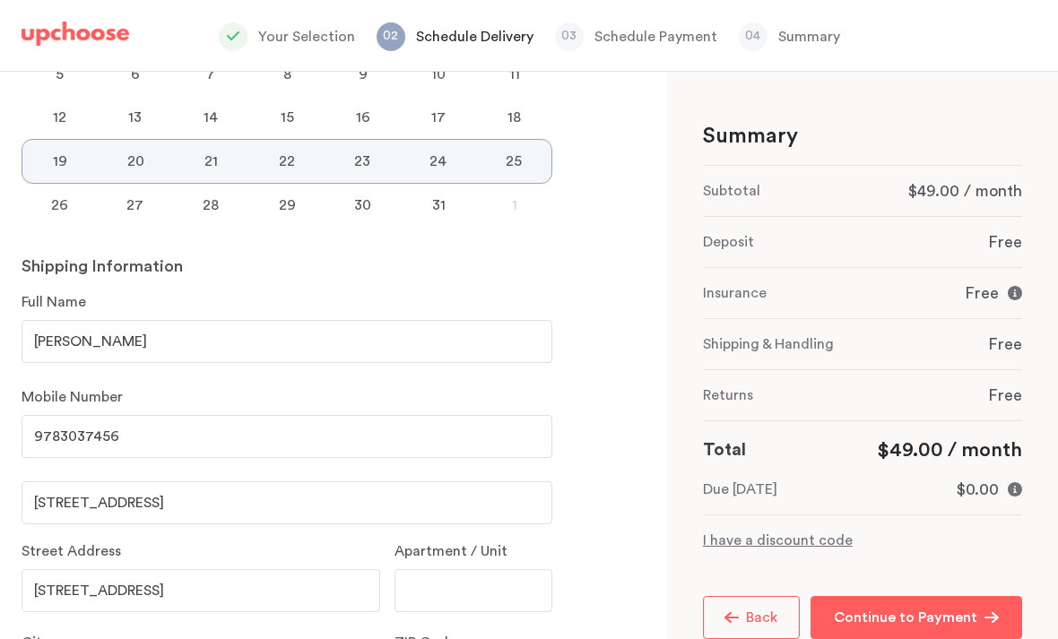
click at [944, 607] on p "Continue to Payment" at bounding box center [905, 618] width 143 height 22
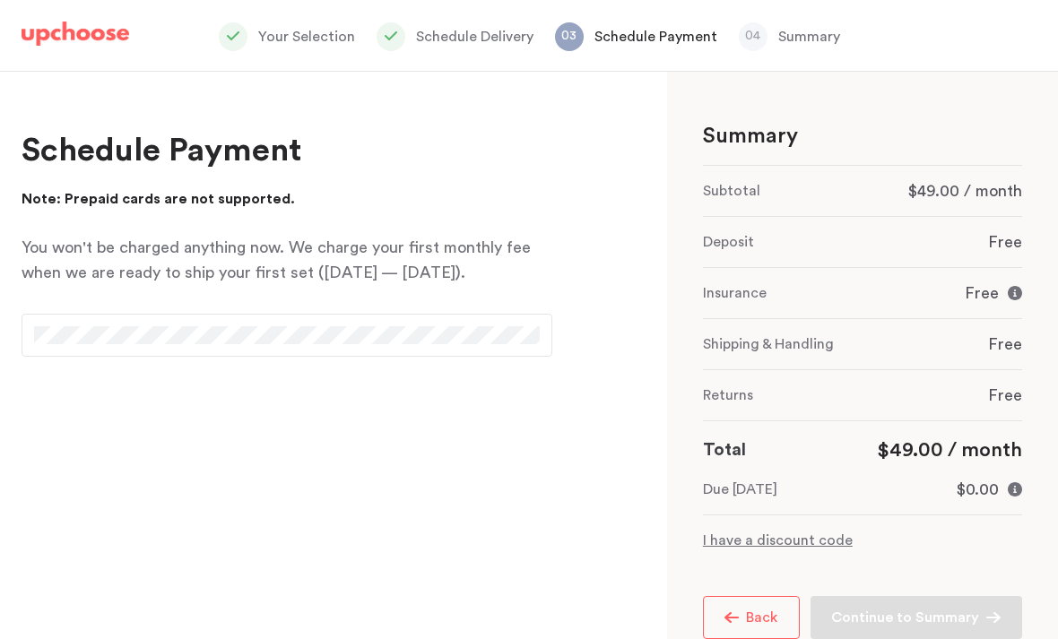
click at [107, 350] on div at bounding box center [287, 335] width 531 height 43
click at [94, 349] on div at bounding box center [287, 335] width 531 height 43
click at [136, 324] on div at bounding box center [287, 335] width 531 height 43
click at [116, 360] on div "Schedule Payment Note: Prepaid cards are not supported. You won't be charged an…" at bounding box center [287, 252] width 531 height 247
click at [115, 360] on div "Schedule Payment Note: Prepaid cards are not supported. You won't be charged an…" at bounding box center [287, 252] width 531 height 247
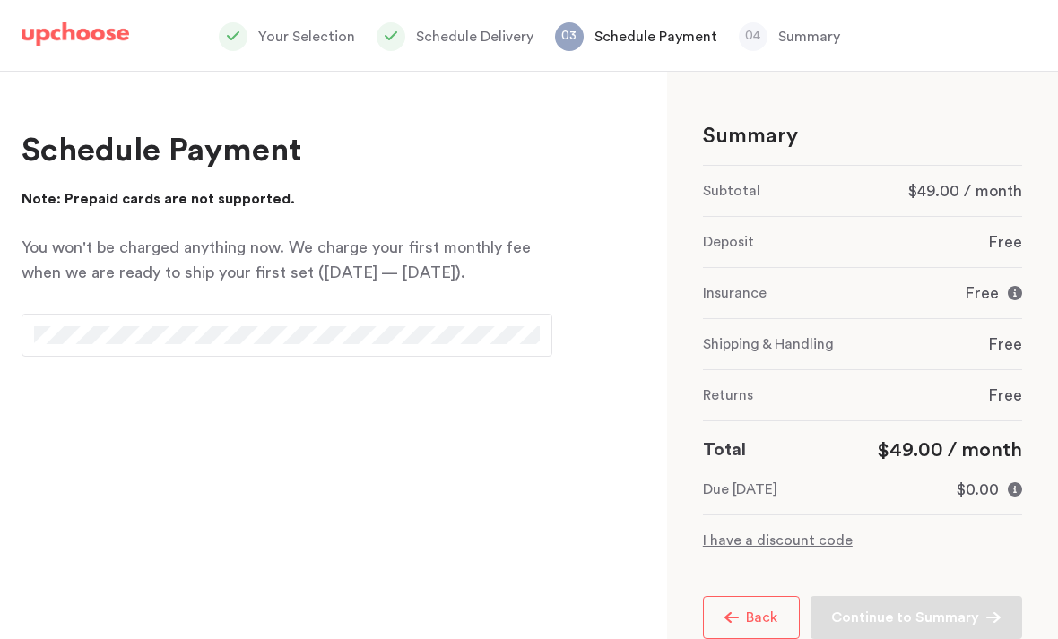
click at [169, 355] on div at bounding box center [287, 335] width 531 height 43
click at [33, 334] on div at bounding box center [287, 335] width 531 height 43
click at [57, 327] on div at bounding box center [287, 335] width 531 height 43
click at [116, 322] on div at bounding box center [287, 335] width 531 height 43
click at [115, 322] on div at bounding box center [287, 335] width 531 height 43
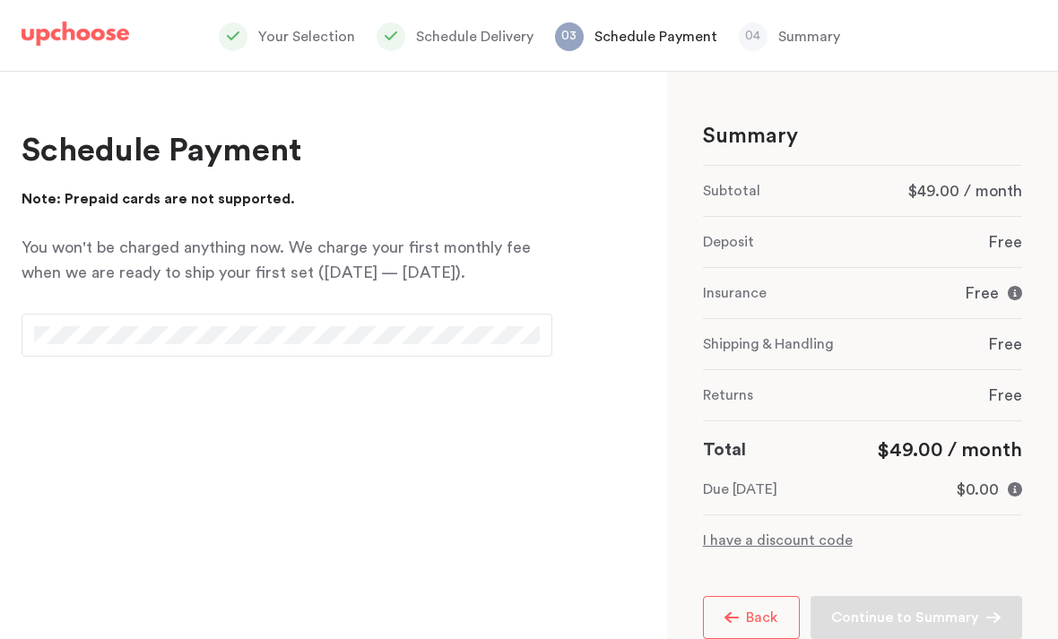
click at [55, 349] on div at bounding box center [287, 335] width 531 height 43
click at [55, 348] on div at bounding box center [287, 335] width 531 height 43
click at [94, 347] on div at bounding box center [287, 335] width 531 height 43
click at [130, 351] on div at bounding box center [287, 335] width 531 height 43
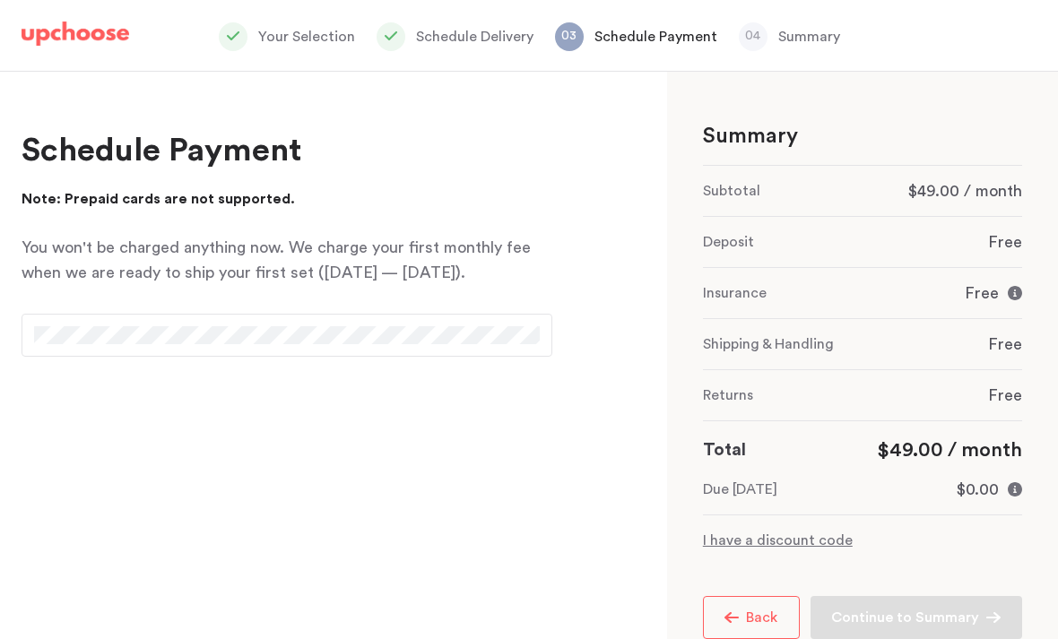
click at [145, 326] on div at bounding box center [287, 335] width 531 height 43
click at [31, 330] on div at bounding box center [287, 335] width 531 height 43
click at [54, 348] on div at bounding box center [287, 335] width 531 height 43
click at [133, 326] on div at bounding box center [287, 335] width 531 height 43
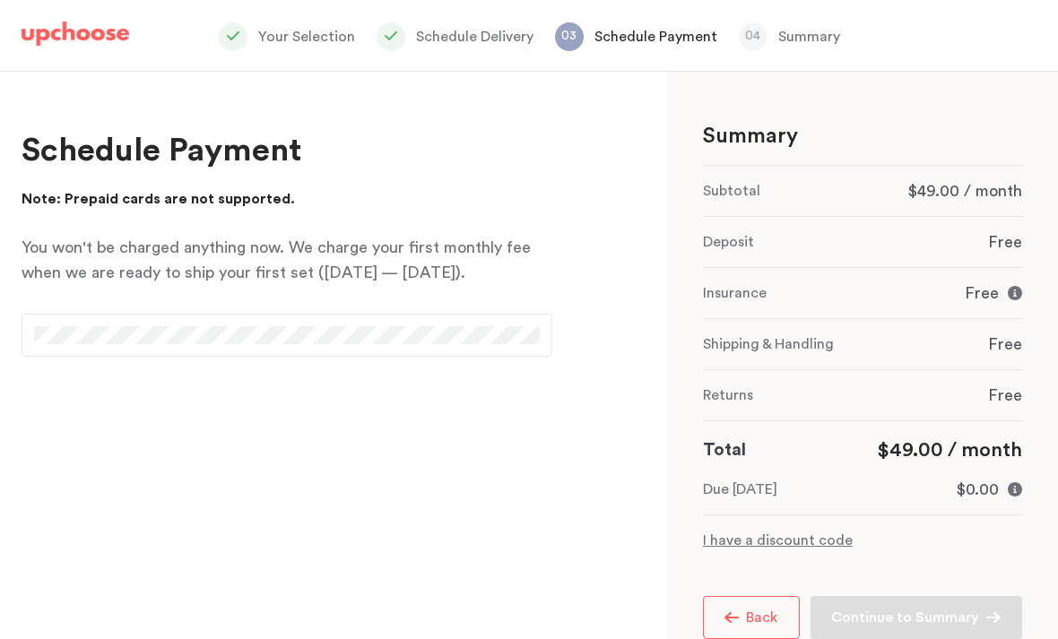
click at [67, 319] on div at bounding box center [287, 335] width 531 height 43
click at [66, 318] on div at bounding box center [287, 335] width 531 height 43
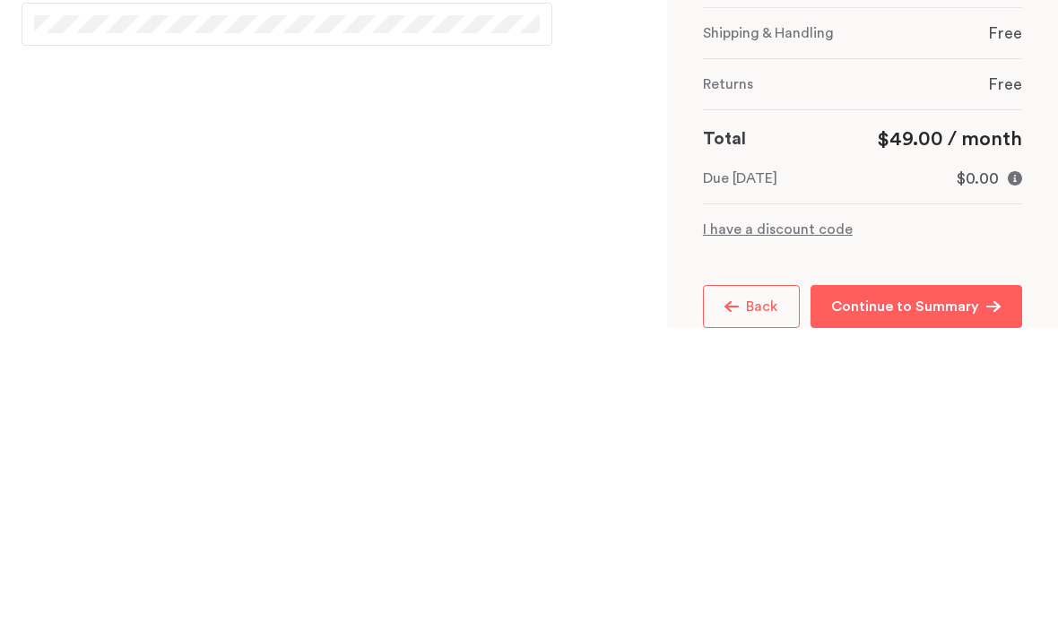
click at [571, 169] on main "Delivery When do you want to receive your first set? January February March Apr…" at bounding box center [529, 356] width 1058 height 568
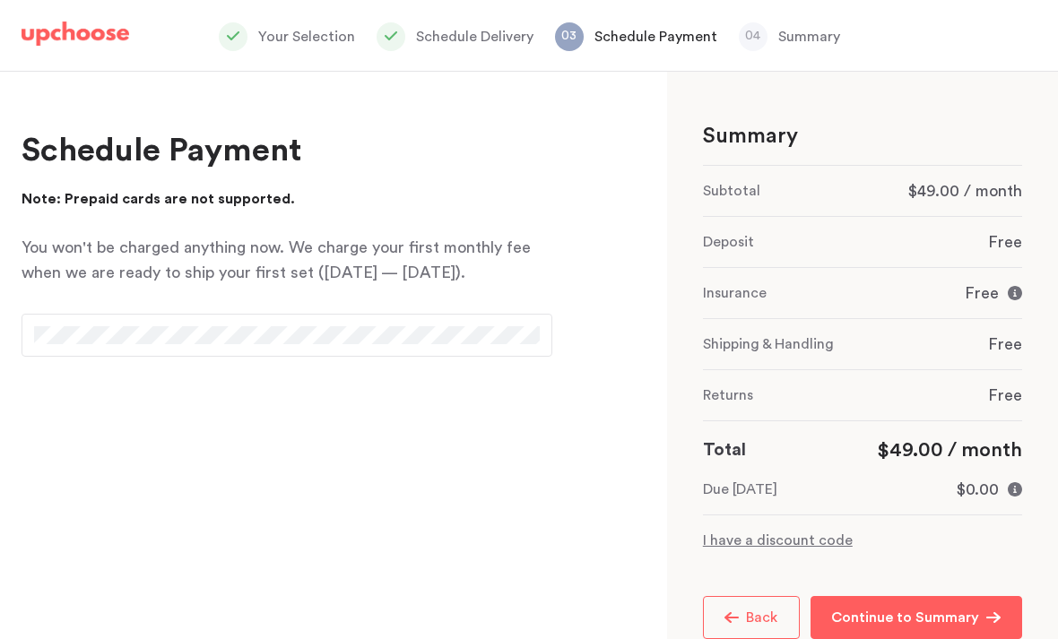
click at [865, 607] on p "Continue to Summary" at bounding box center [905, 618] width 148 height 22
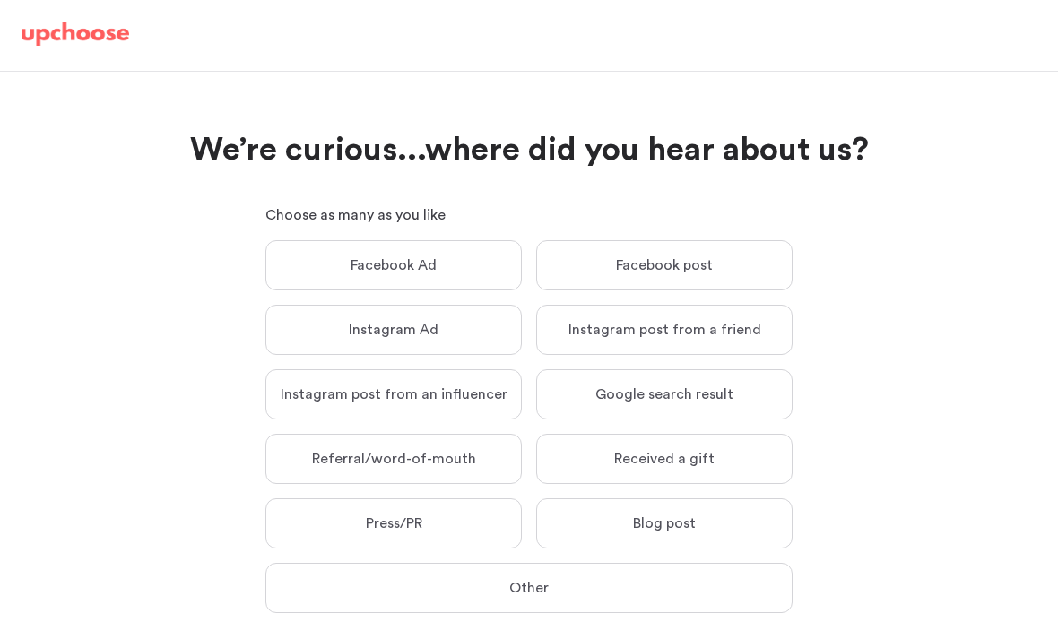
click at [576, 590] on label "Other Other" at bounding box center [528, 588] width 527 height 50
click at [0, 0] on input "Other Other" at bounding box center [0, 0] width 0 height 0
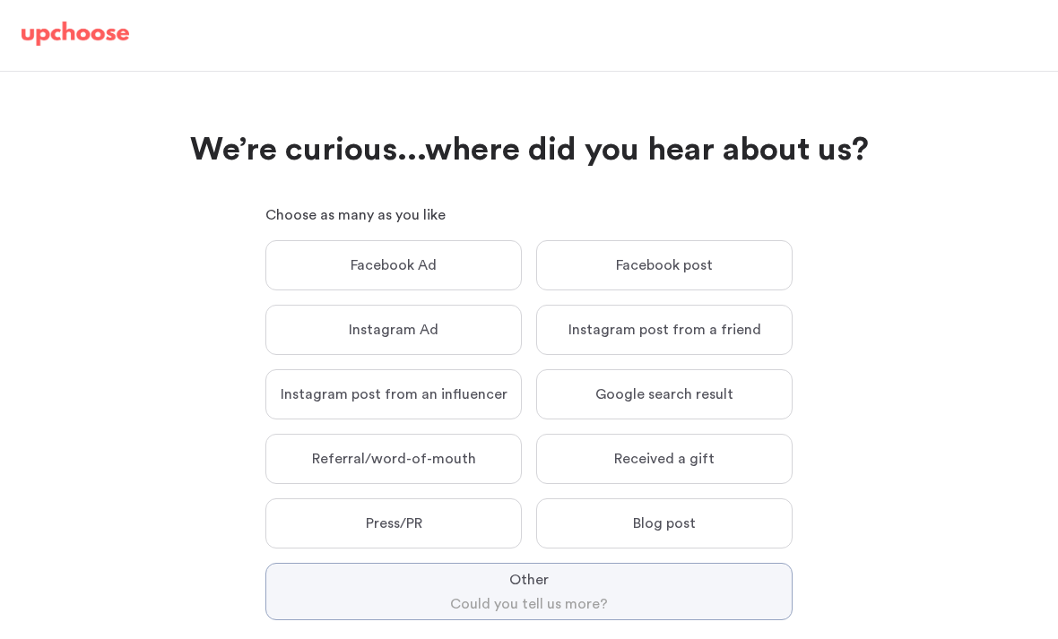
click at [471, 440] on label "Referral/word-of-mouth Referral/word-of-mouth" at bounding box center [393, 459] width 256 height 50
click at [0, 0] on input "Referral/word-of-mouth Referral/word-of-mouth" at bounding box center [0, 0] width 0 height 0
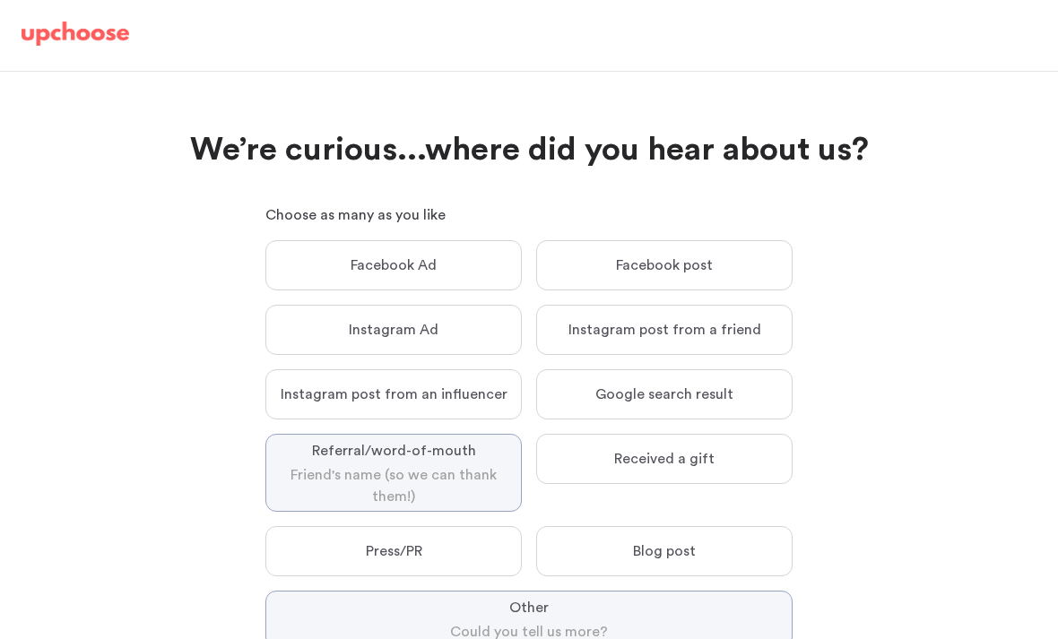
click at [491, 596] on label "Other Other" at bounding box center [528, 619] width 527 height 57
click at [0, 0] on input "Other Other" at bounding box center [0, 0] width 0 height 0
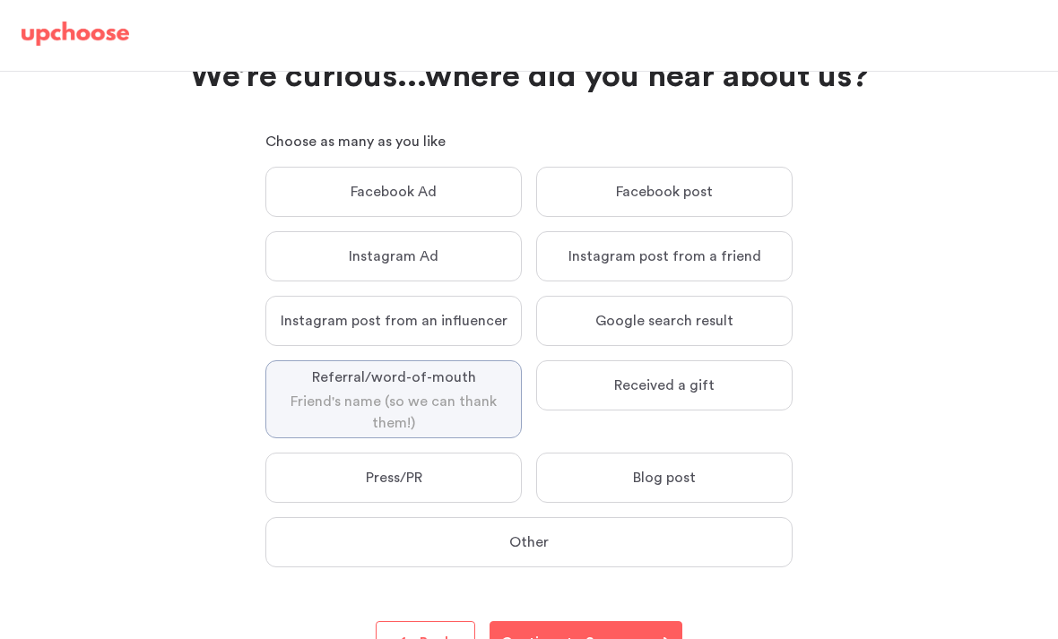
scroll to position [74, 0]
click at [599, 635] on p "Continue to Summary" at bounding box center [575, 643] width 148 height 22
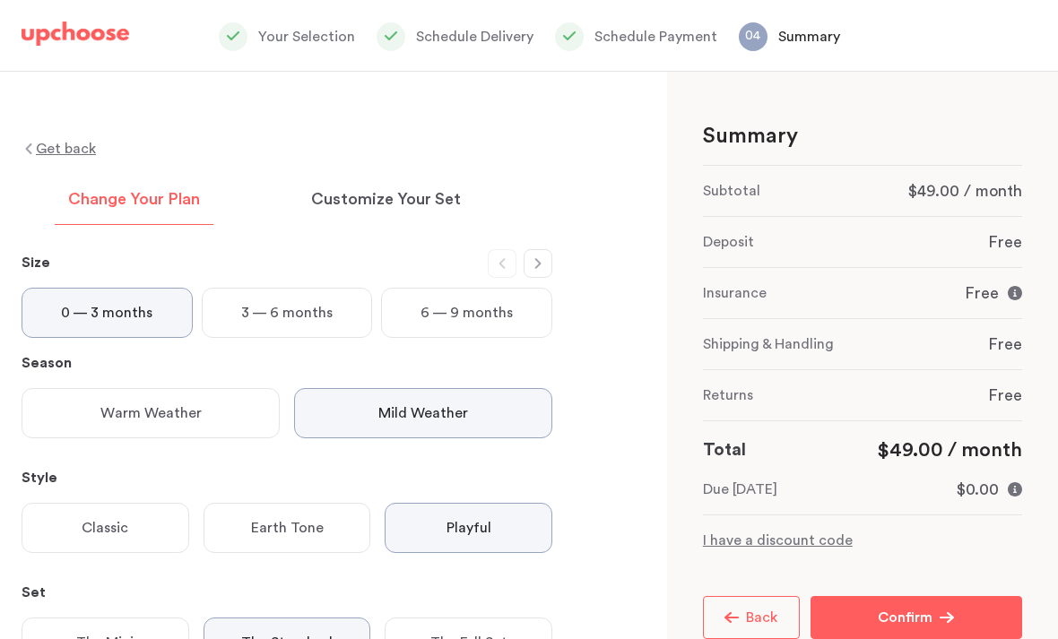
click at [907, 615] on p "Confirm" at bounding box center [905, 618] width 55 height 22
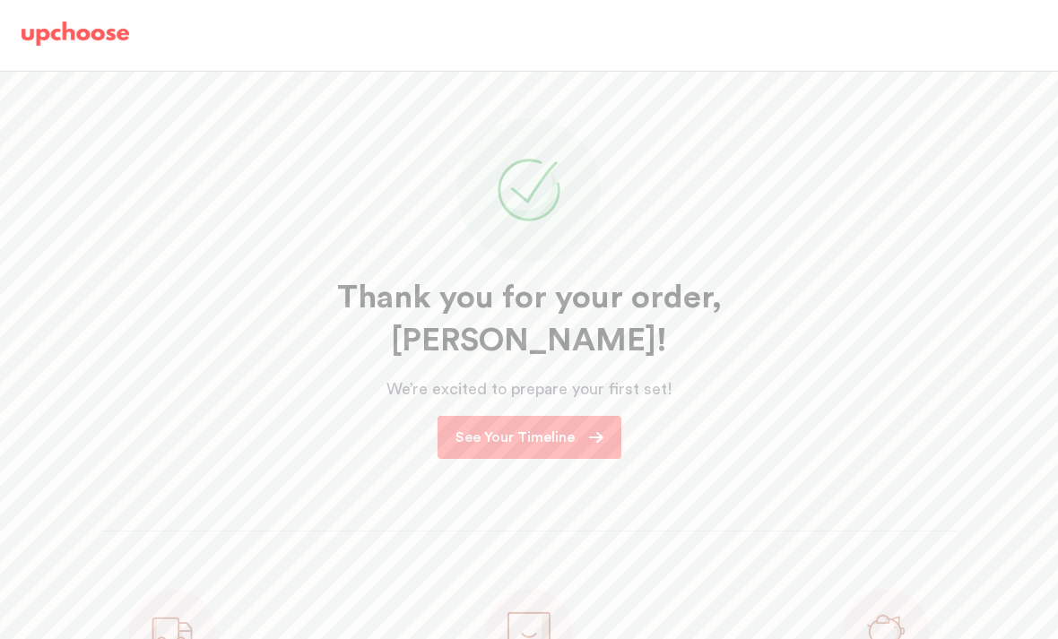
scroll to position [28, 0]
click at [588, 413] on link "See Your Timeline" at bounding box center [530, 434] width 184 height 43
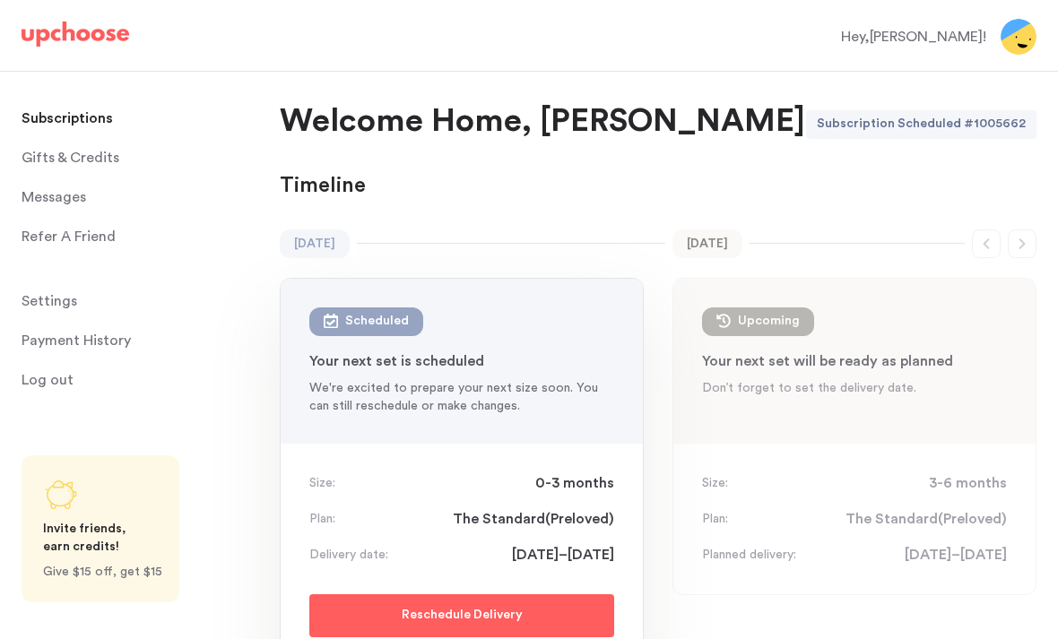
click at [117, 156] on link "Gifts & Credits Gifts & Credits" at bounding box center [124, 158] width 204 height 36
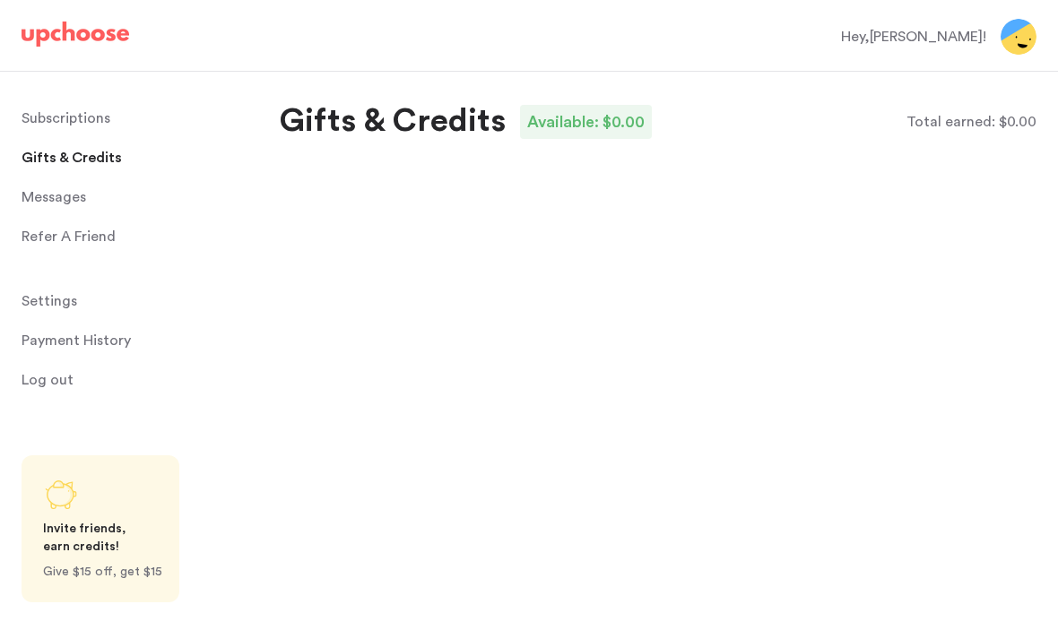
click at [56, 294] on span "Settings" at bounding box center [50, 301] width 56 height 36
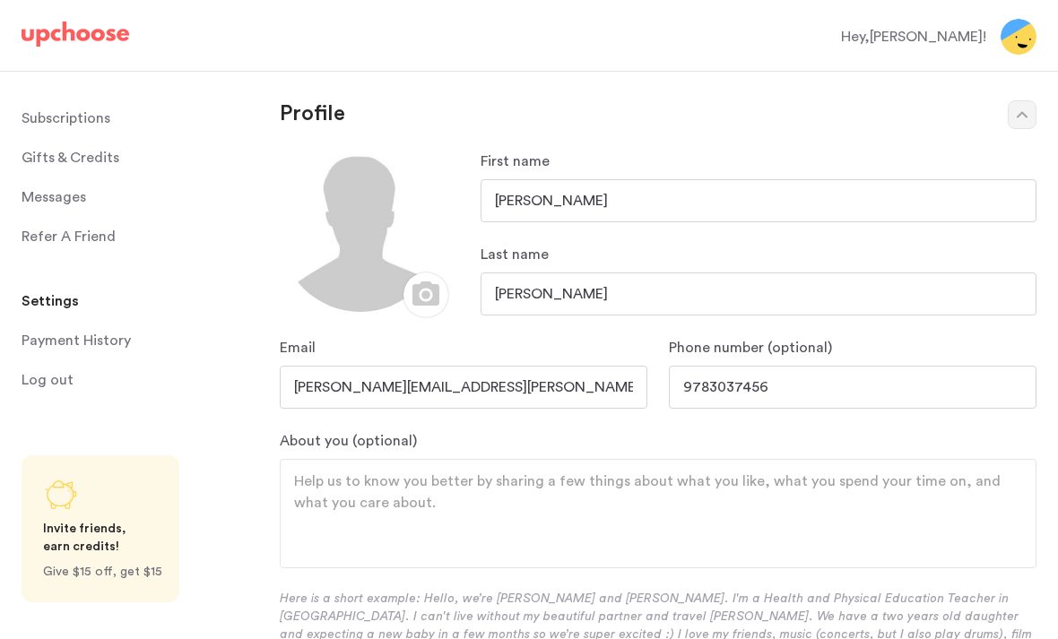
click at [932, 38] on div "Hey, [PERSON_NAME] !" at bounding box center [913, 37] width 145 height 22
click at [1025, 32] on img at bounding box center [1019, 37] width 36 height 36
click at [964, 32] on div "Hey, [PERSON_NAME] !" at bounding box center [913, 37] width 145 height 22
click at [67, 384] on span "Log out" at bounding box center [48, 380] width 52 height 36
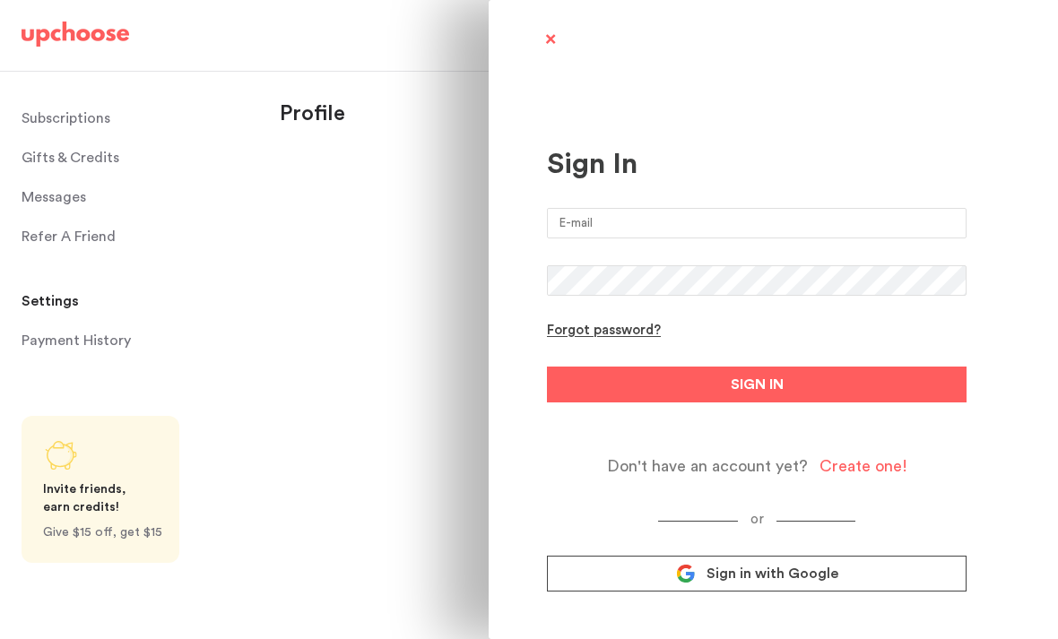
click at [533, 52] on div "Sign In Forgot password? SIGN IN Don't have an account yet? Create one! or Sign…" at bounding box center [773, 319] width 569 height 639
click at [559, 34] on span at bounding box center [550, 41] width 22 height 22
